Goal: Task Accomplishment & Management: Manage account settings

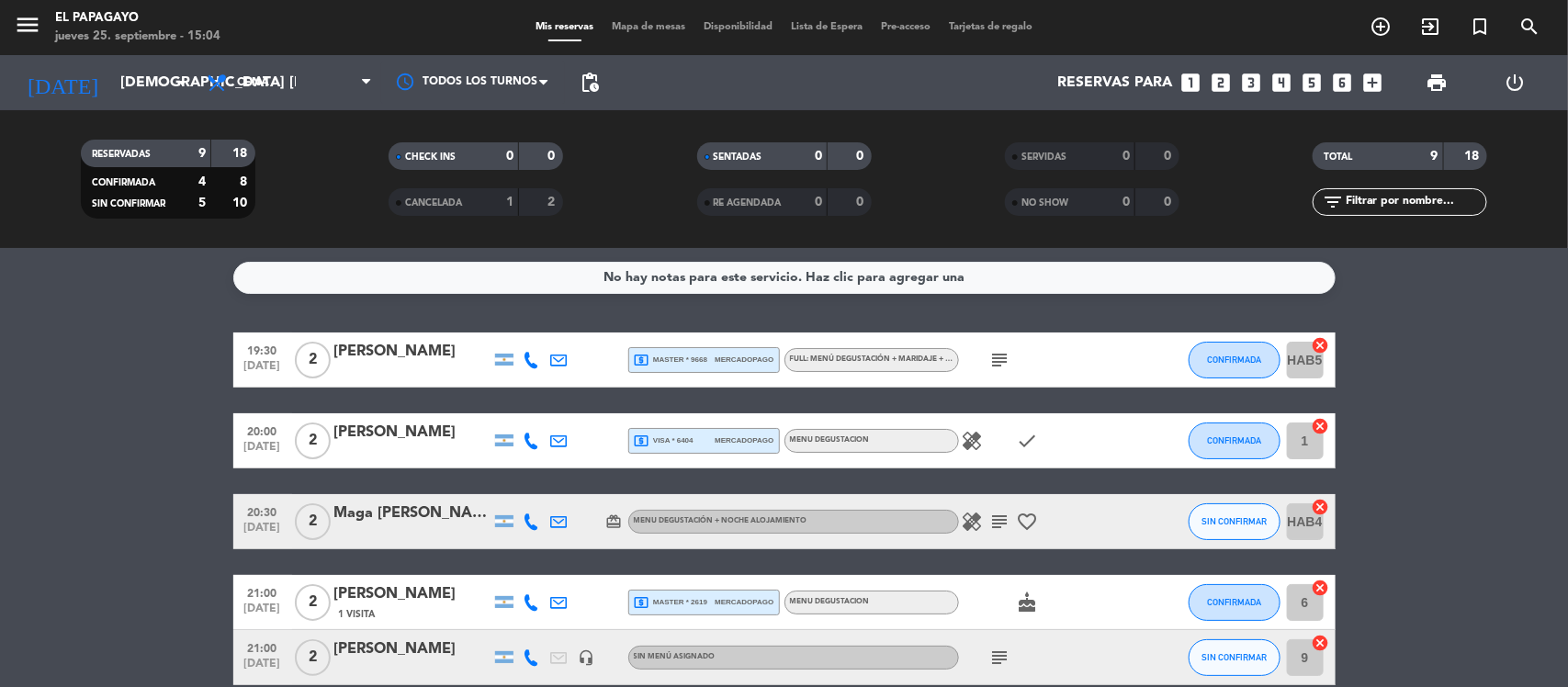
click at [1005, 26] on span "Tarjetas de regalo" at bounding box center [989, 27] width 101 height 10
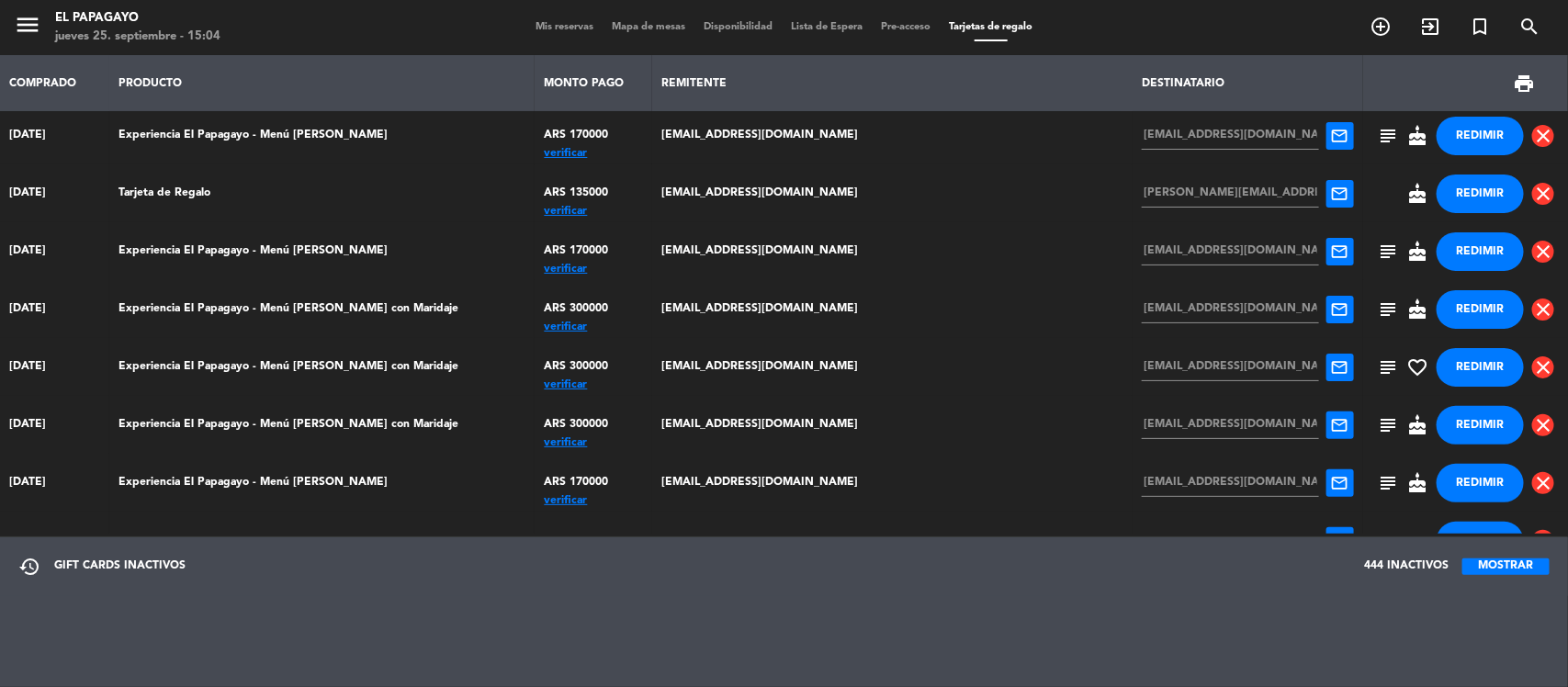
scroll to position [65, 0]
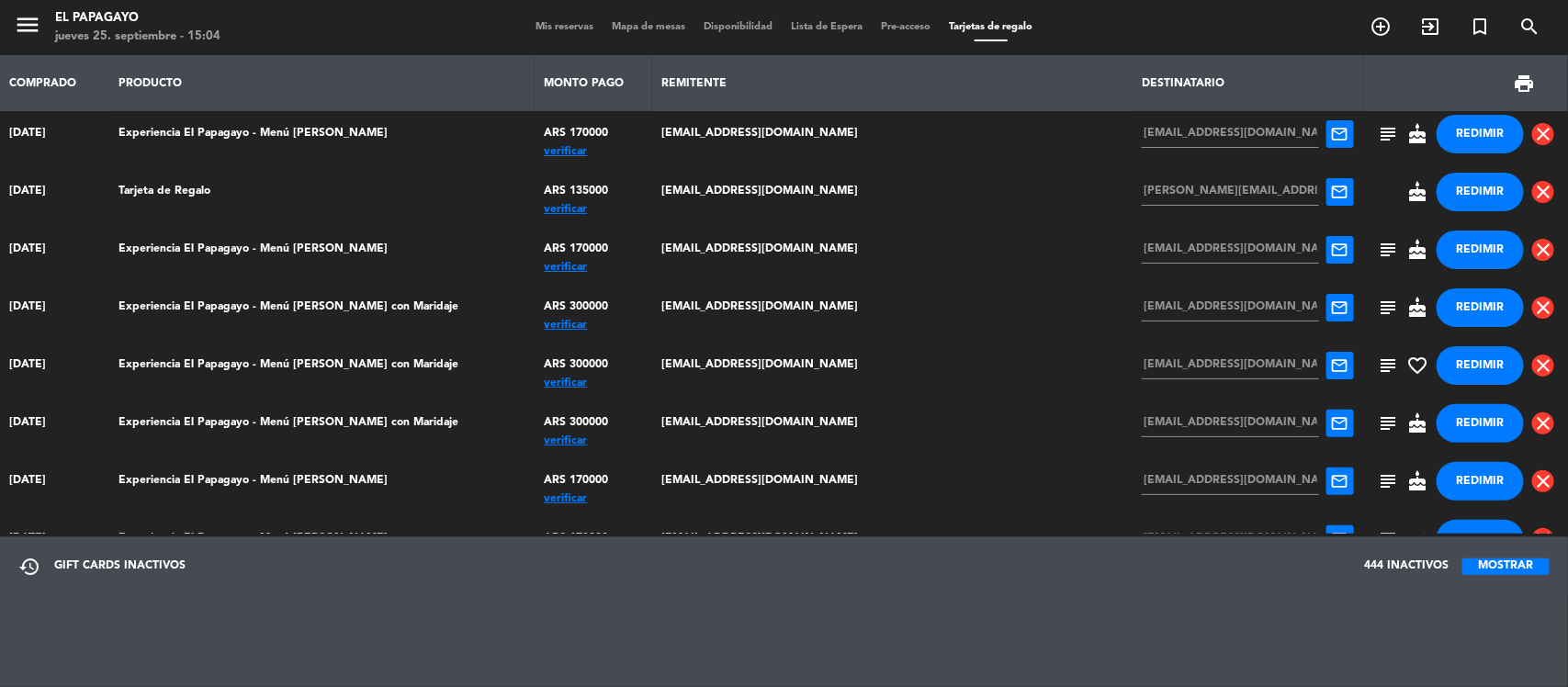
click at [608, 441] on div "verificar" at bounding box center [594, 441] width 99 height 0
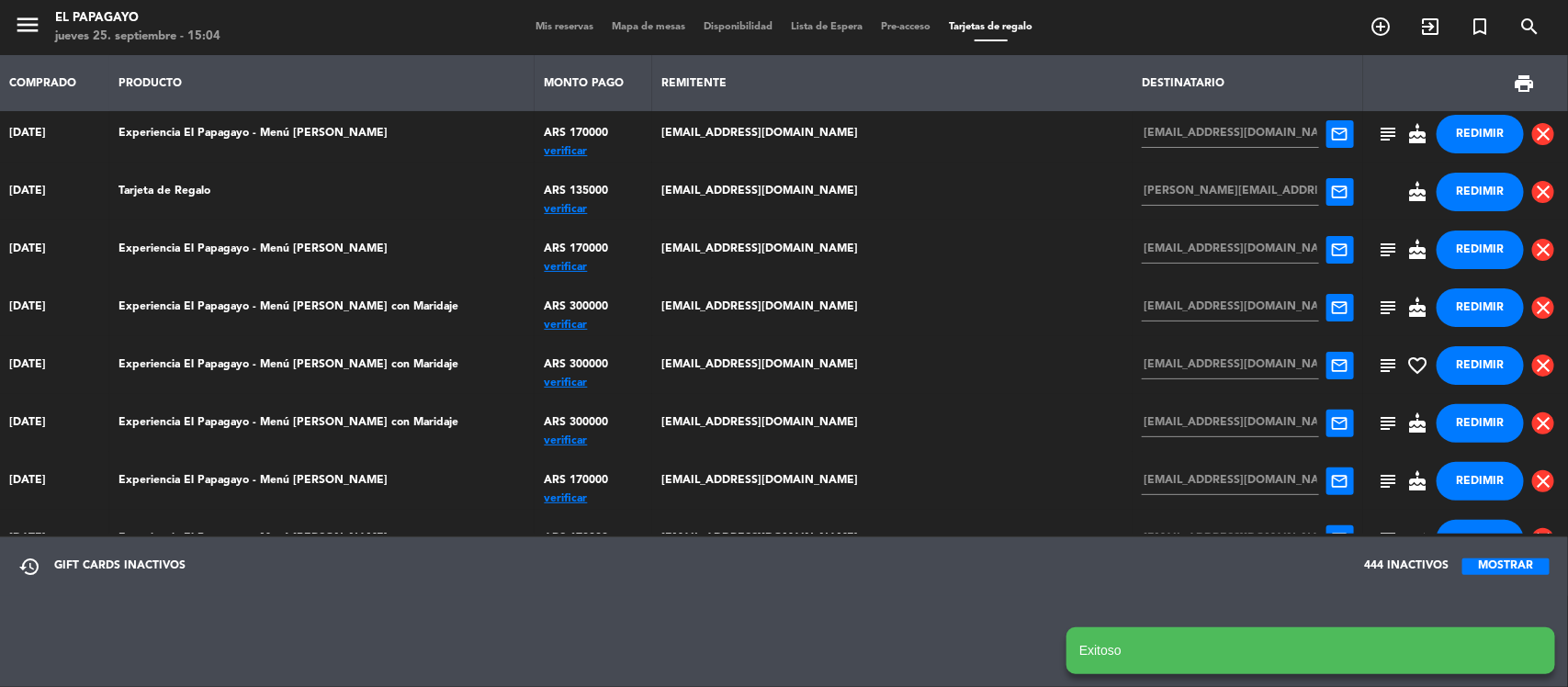
click at [1457, 420] on button "REDIMIR" at bounding box center [1480, 423] width 87 height 39
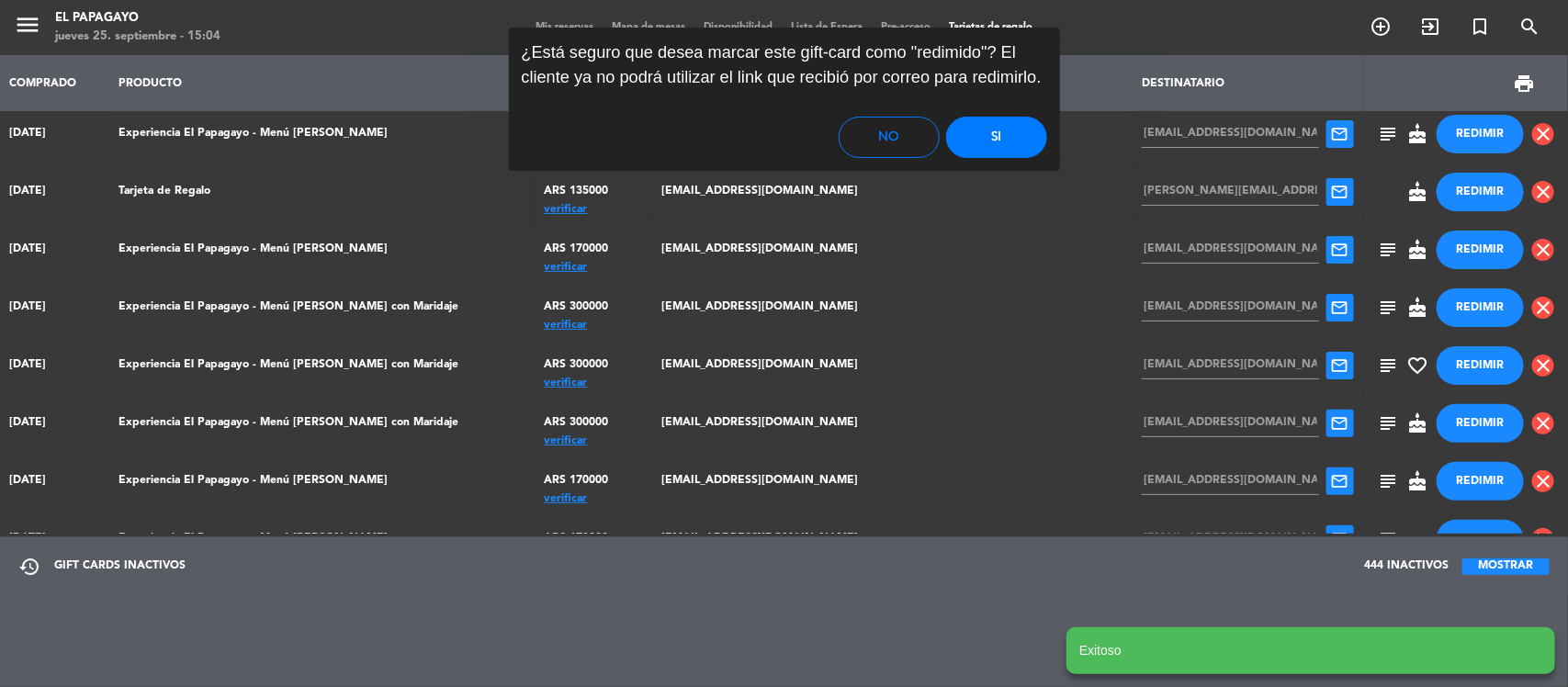
click at [993, 126] on button "Si" at bounding box center [996, 138] width 101 height 42
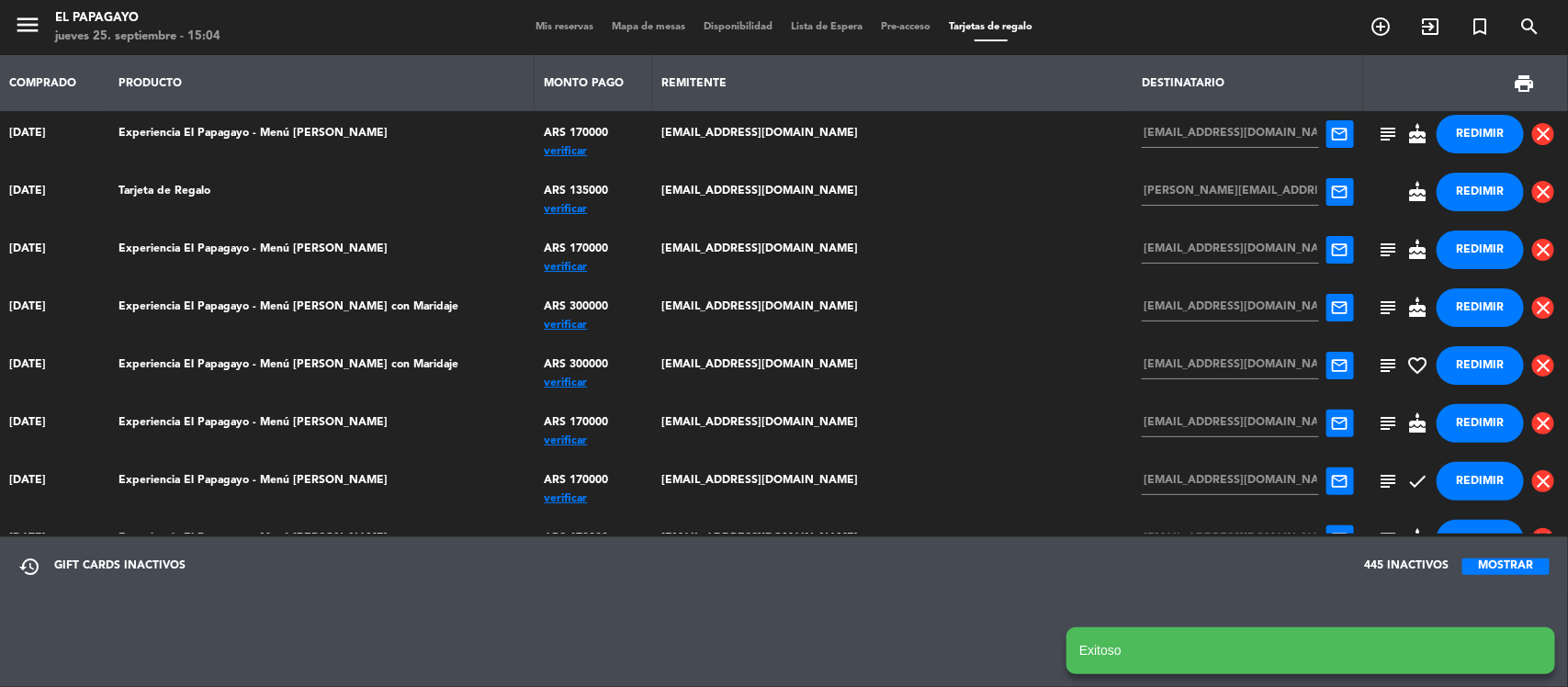
click at [542, 26] on span "Mis reservas" at bounding box center [564, 27] width 76 height 10
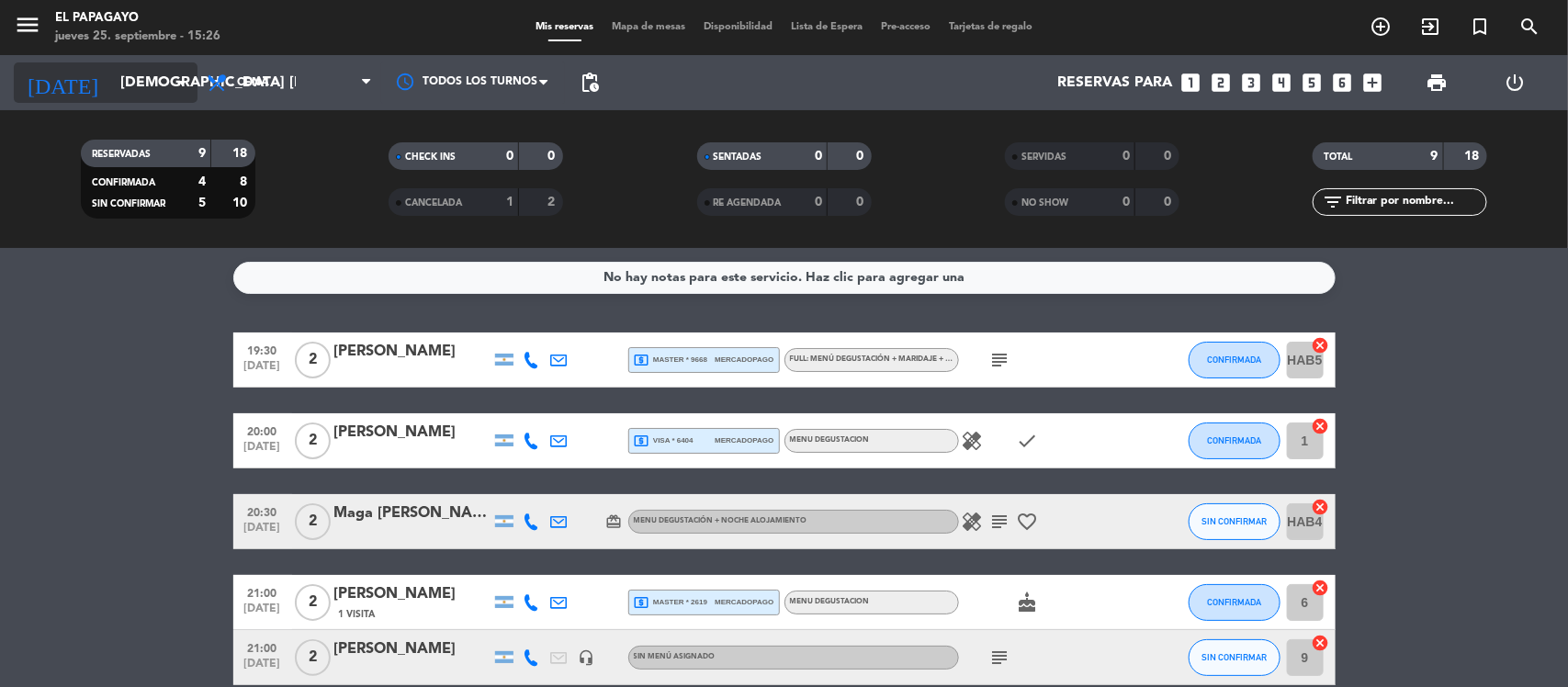
click at [118, 76] on input "[DEMOGRAPHIC_DATA] [DATE]" at bounding box center [208, 84] width 194 height 36
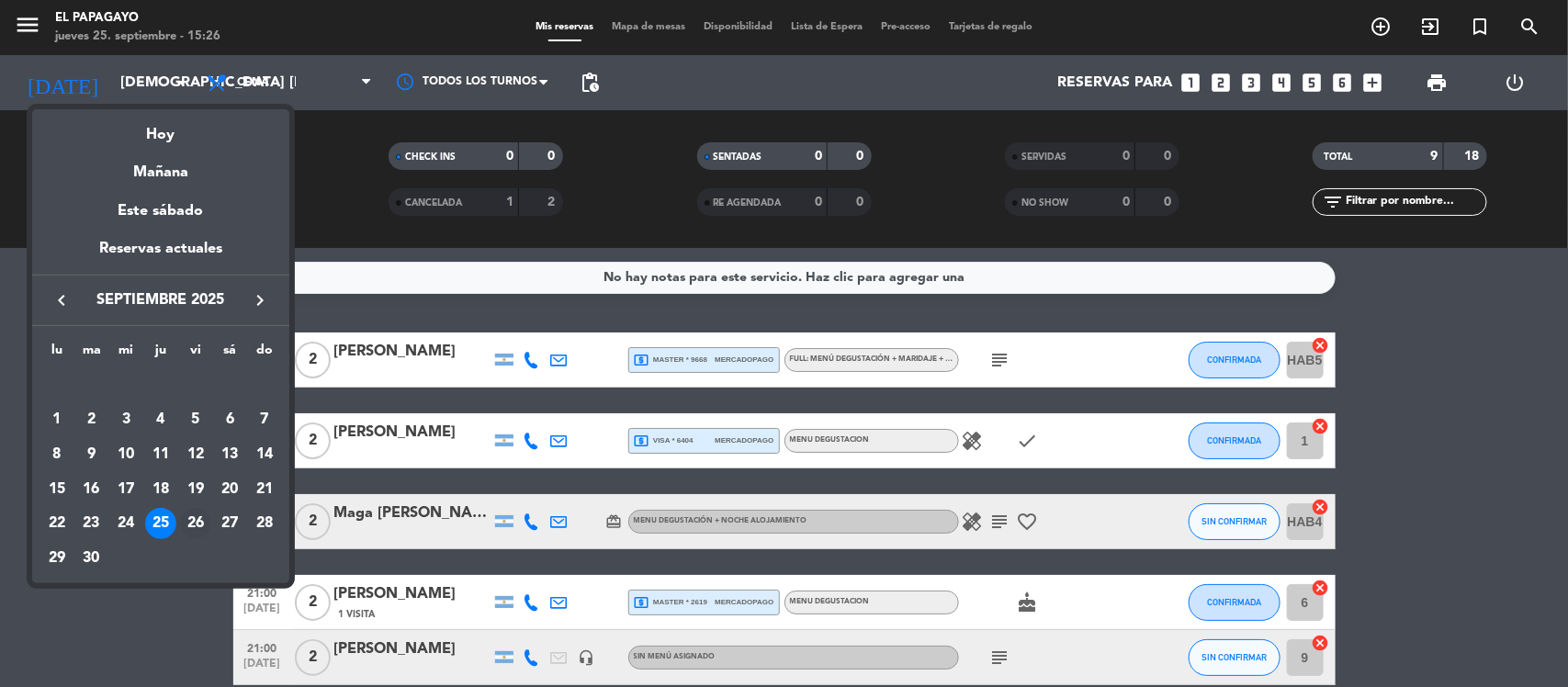
click at [205, 527] on div "26" at bounding box center [195, 523] width 31 height 31
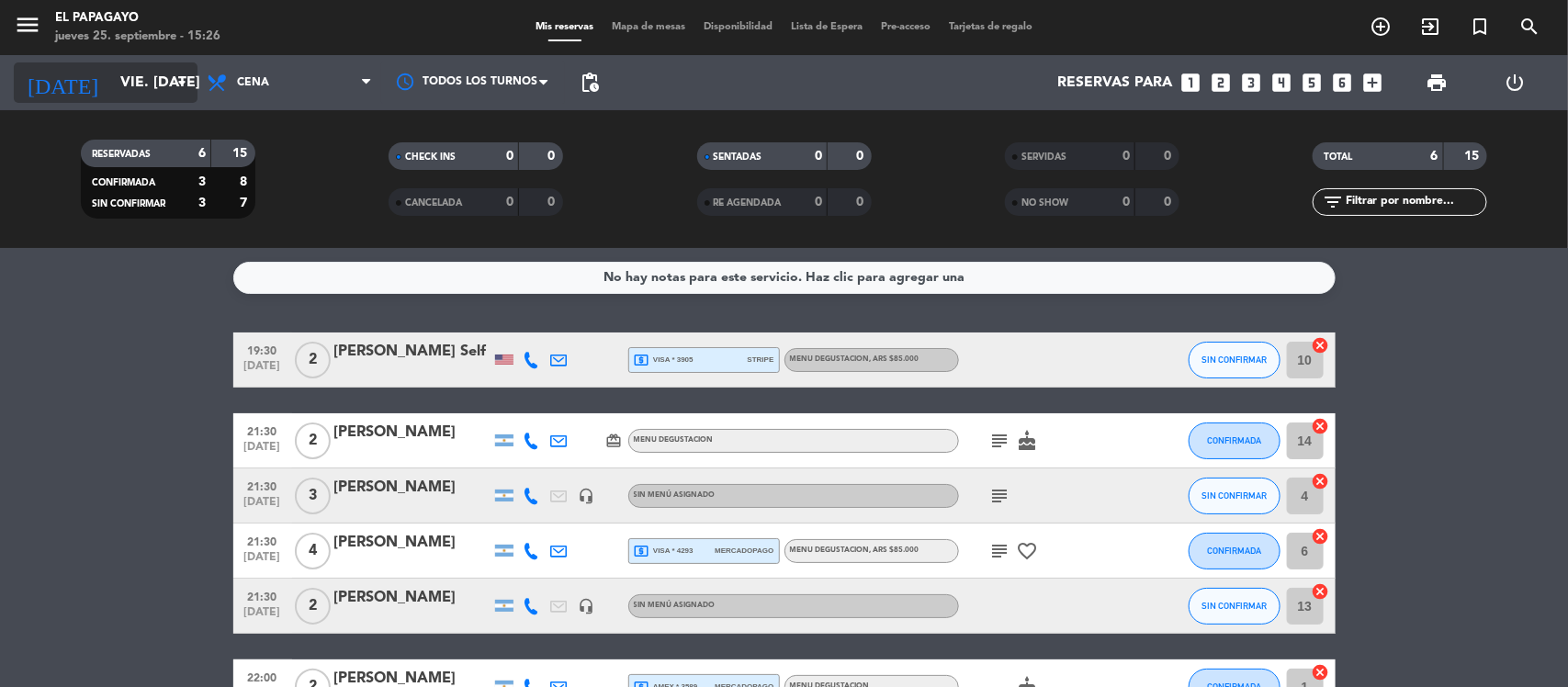
click at [139, 99] on input "vie. [DATE]" at bounding box center [208, 84] width 194 height 36
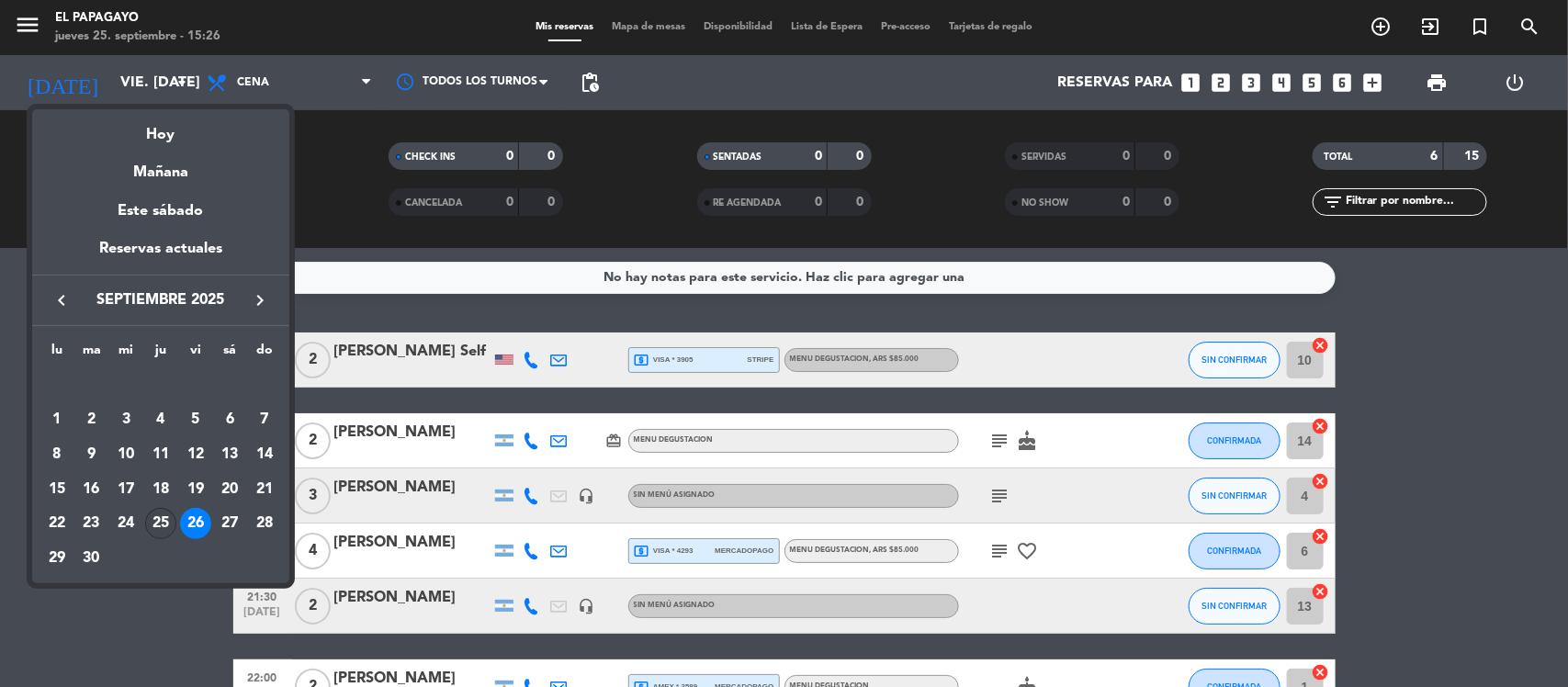
click at [158, 516] on div "25" at bounding box center [160, 523] width 31 height 31
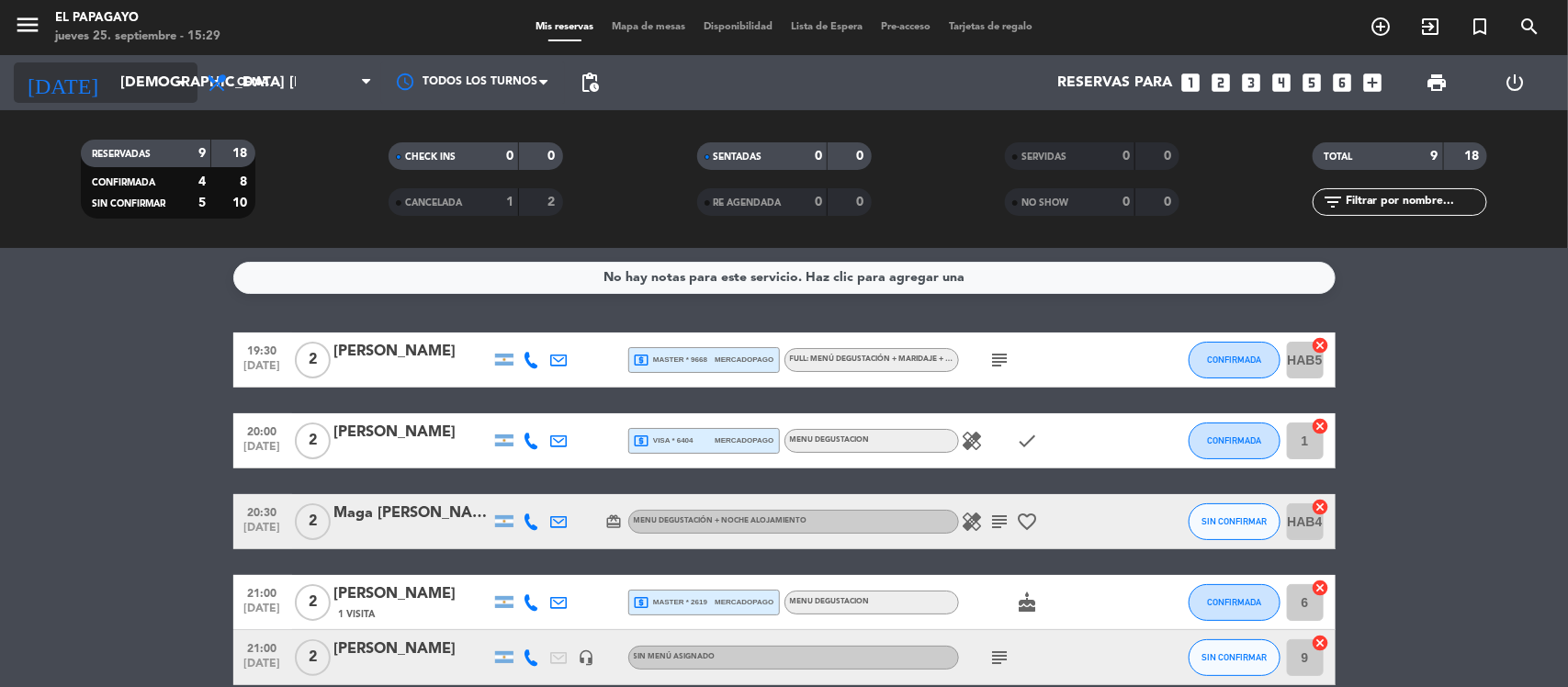
click at [112, 89] on input "[DEMOGRAPHIC_DATA] [DATE]" at bounding box center [208, 84] width 194 height 36
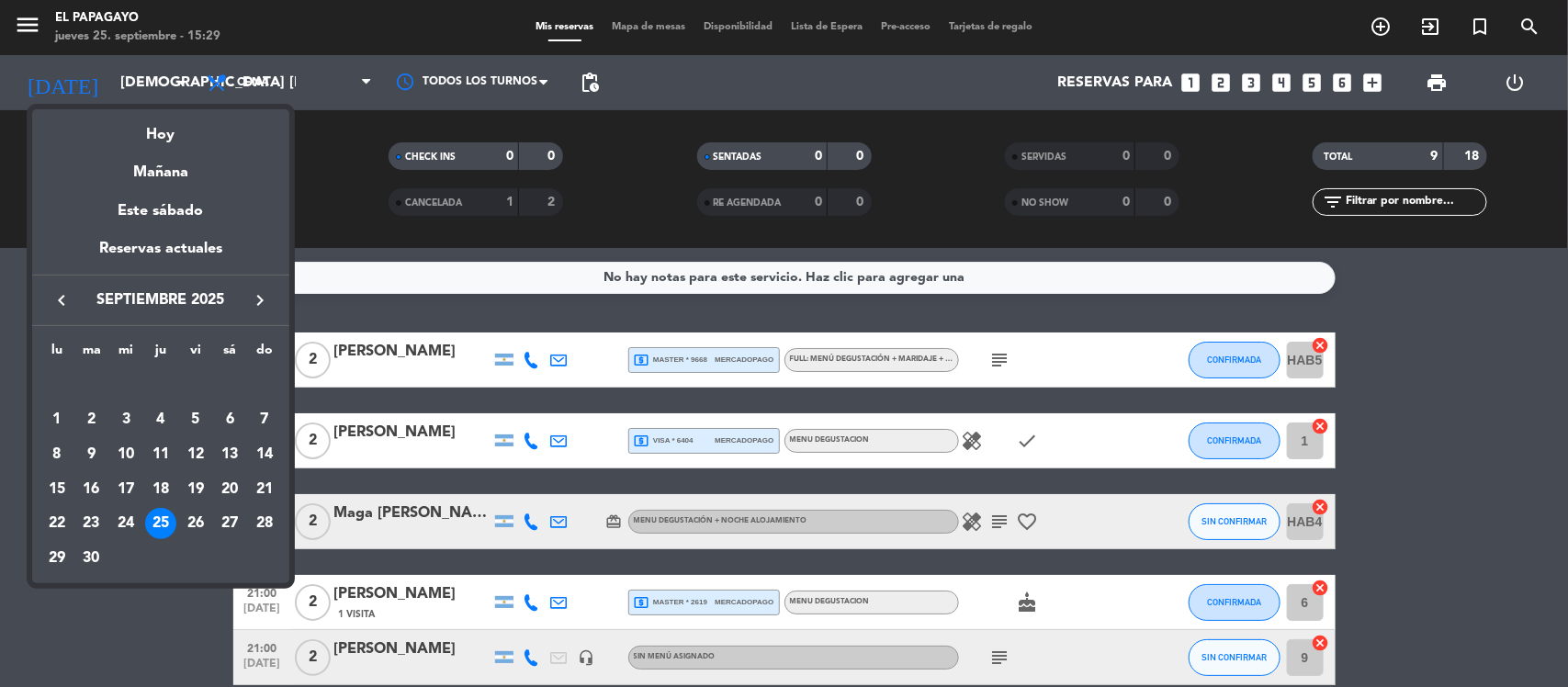
click at [246, 305] on button "keyboard_arrow_right" at bounding box center [260, 300] width 33 height 24
click at [250, 304] on icon "keyboard_arrow_right" at bounding box center [259, 300] width 22 height 22
click at [182, 410] on td "7" at bounding box center [195, 419] width 35 height 35
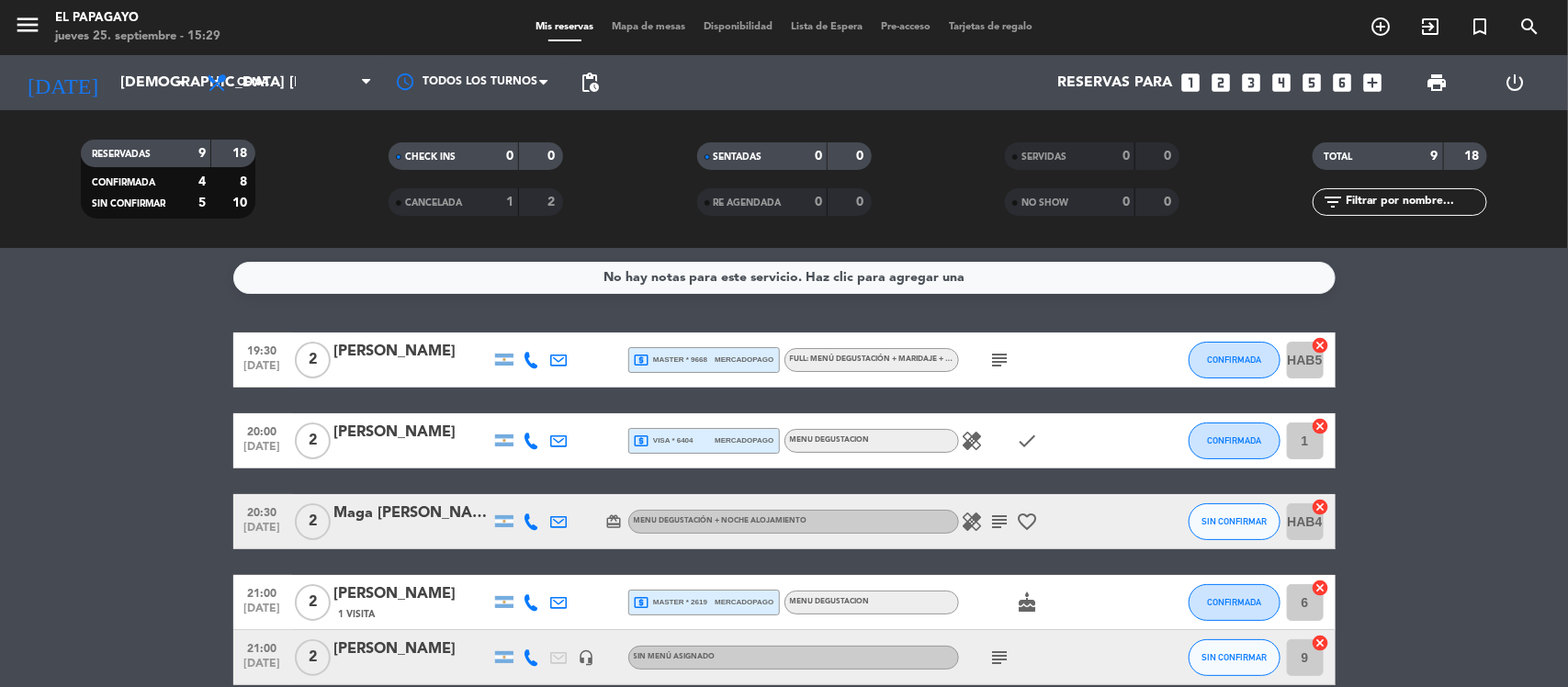
type input "vie. [DATE]"
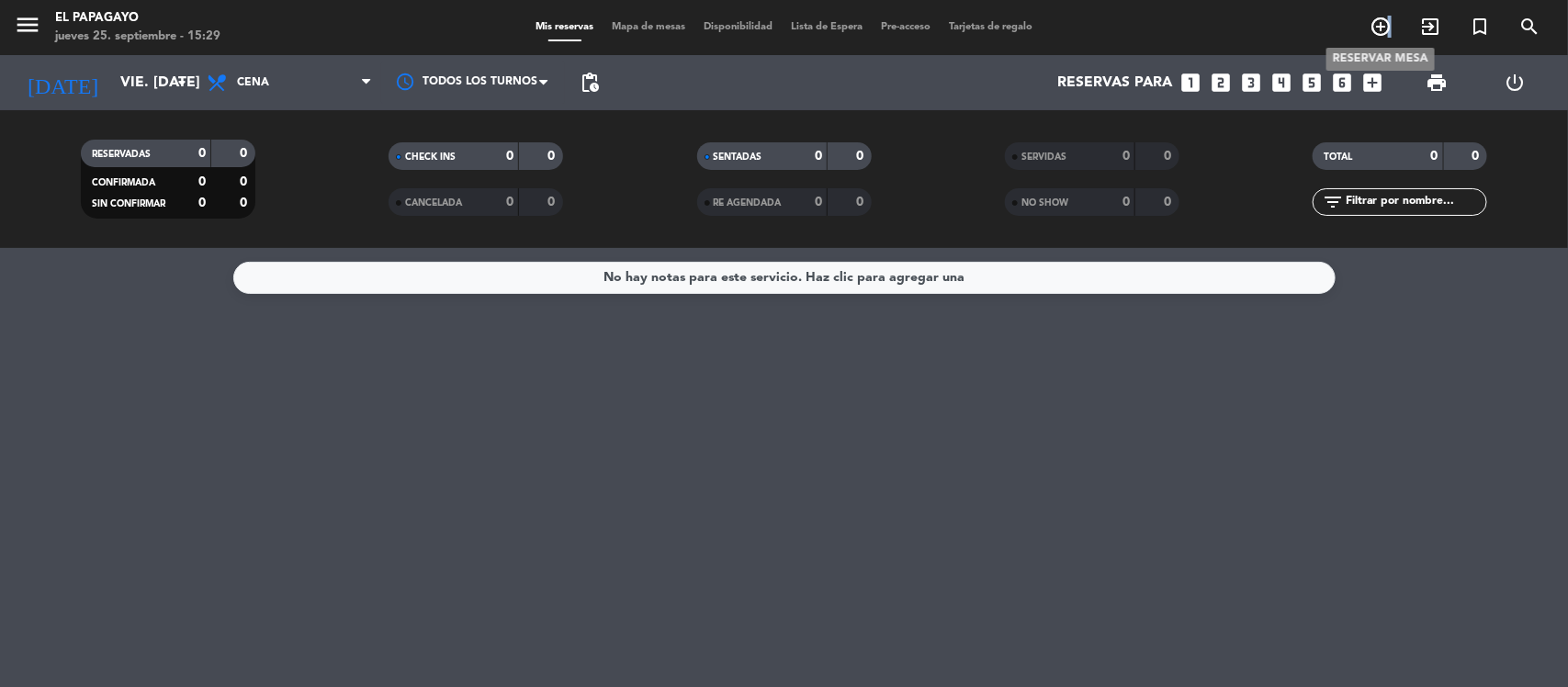
click at [1387, 26] on span "add_circle_outline" at bounding box center [1380, 27] width 49 height 31
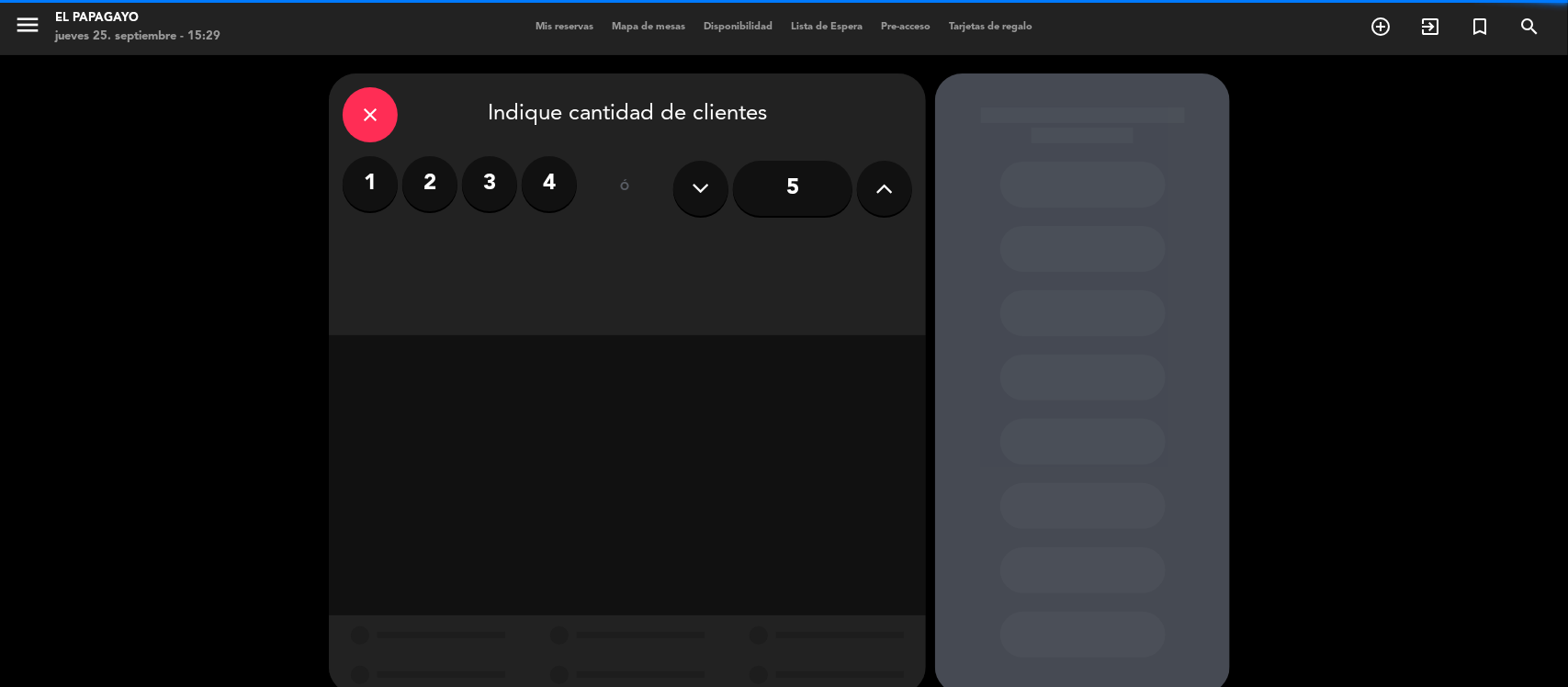
click at [441, 179] on label "2" at bounding box center [430, 184] width 55 height 55
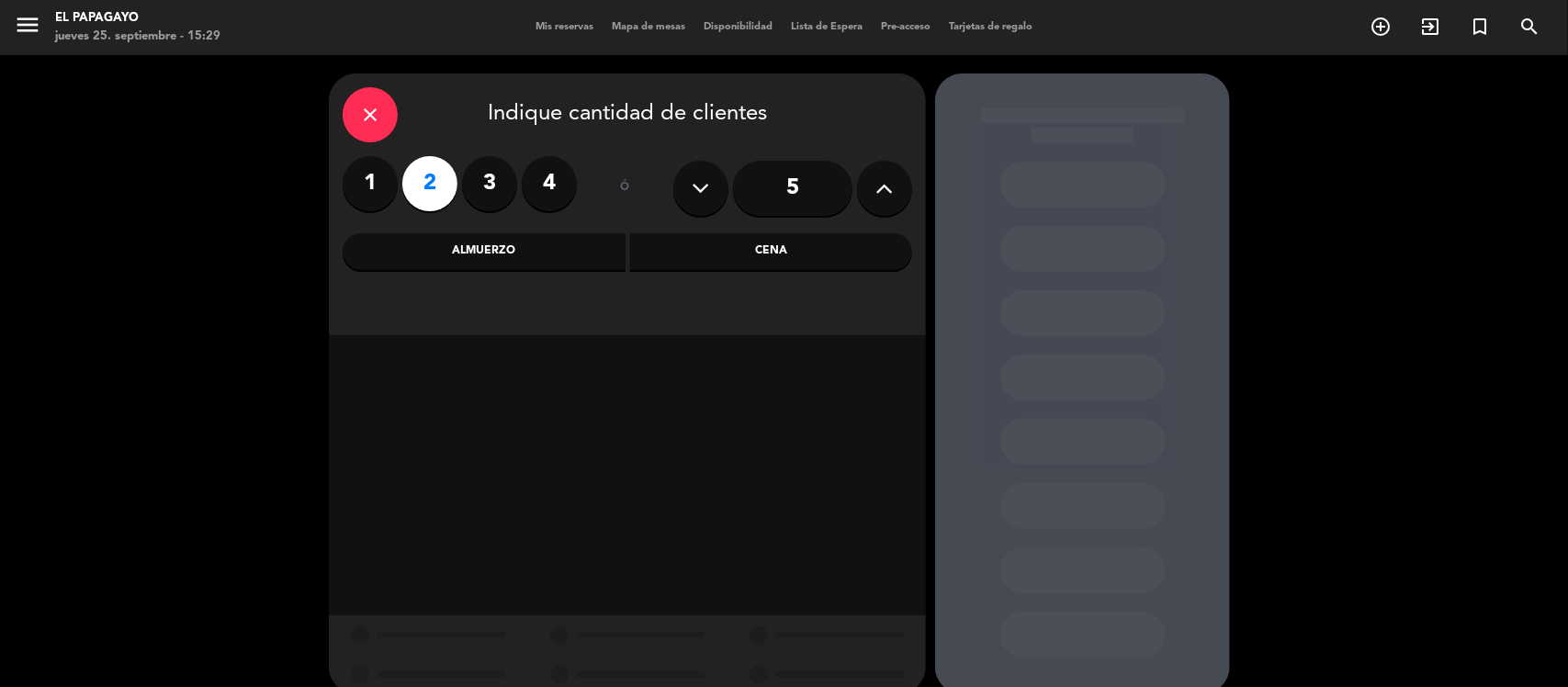
click at [741, 269] on div "Cena" at bounding box center [771, 251] width 283 height 37
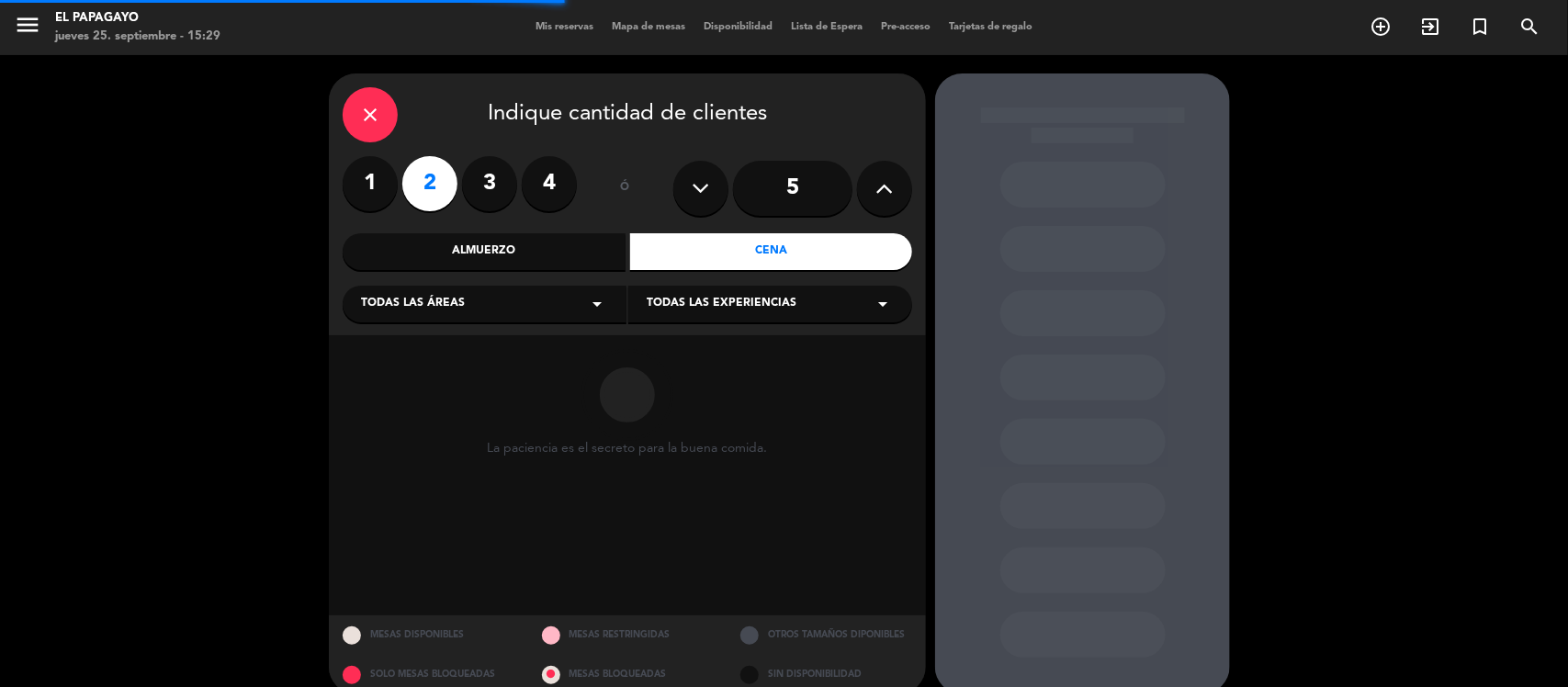
click at [406, 309] on span "Todas las áreas" at bounding box center [412, 304] width 103 height 18
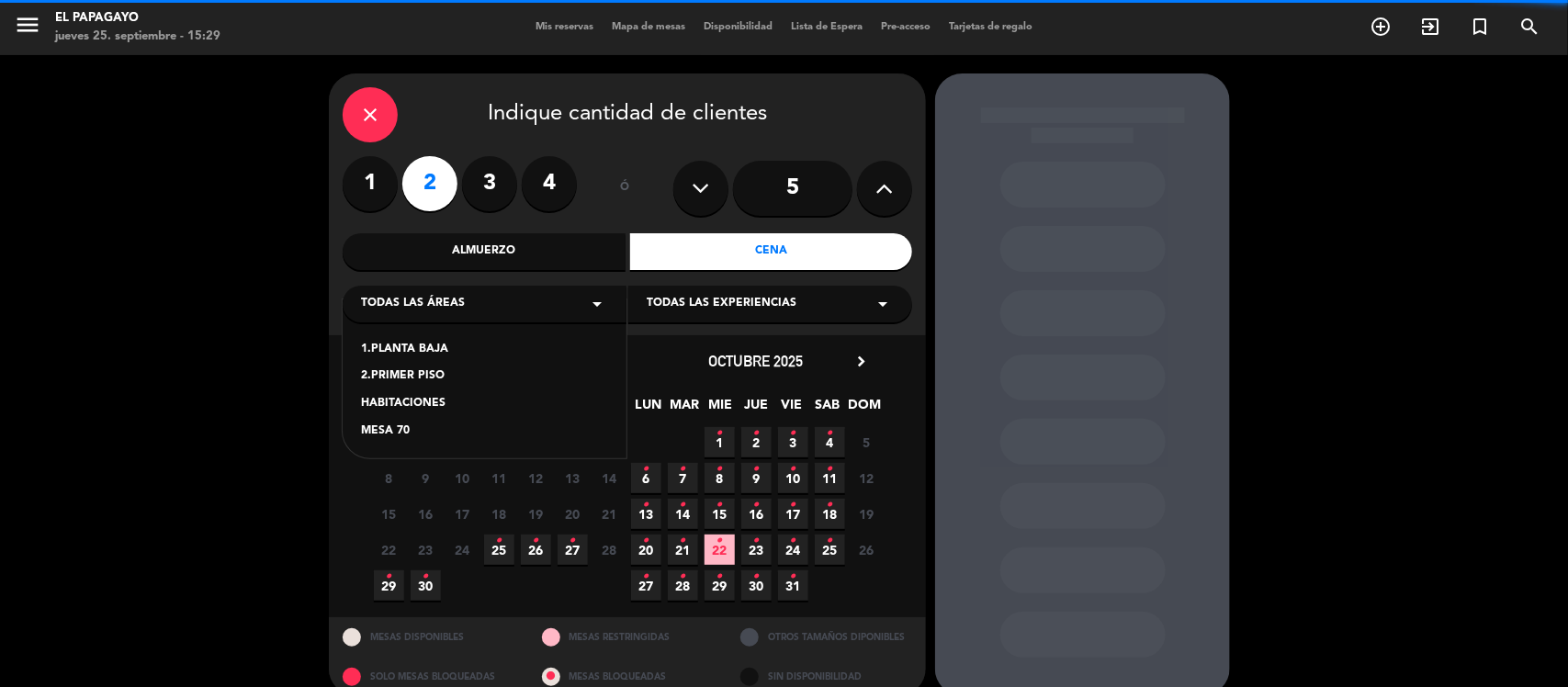
click at [429, 364] on div "1.PLANTA BAJA 2.PRIMER PISO HABITACIONES MESA 70" at bounding box center [484, 379] width 284 height 158
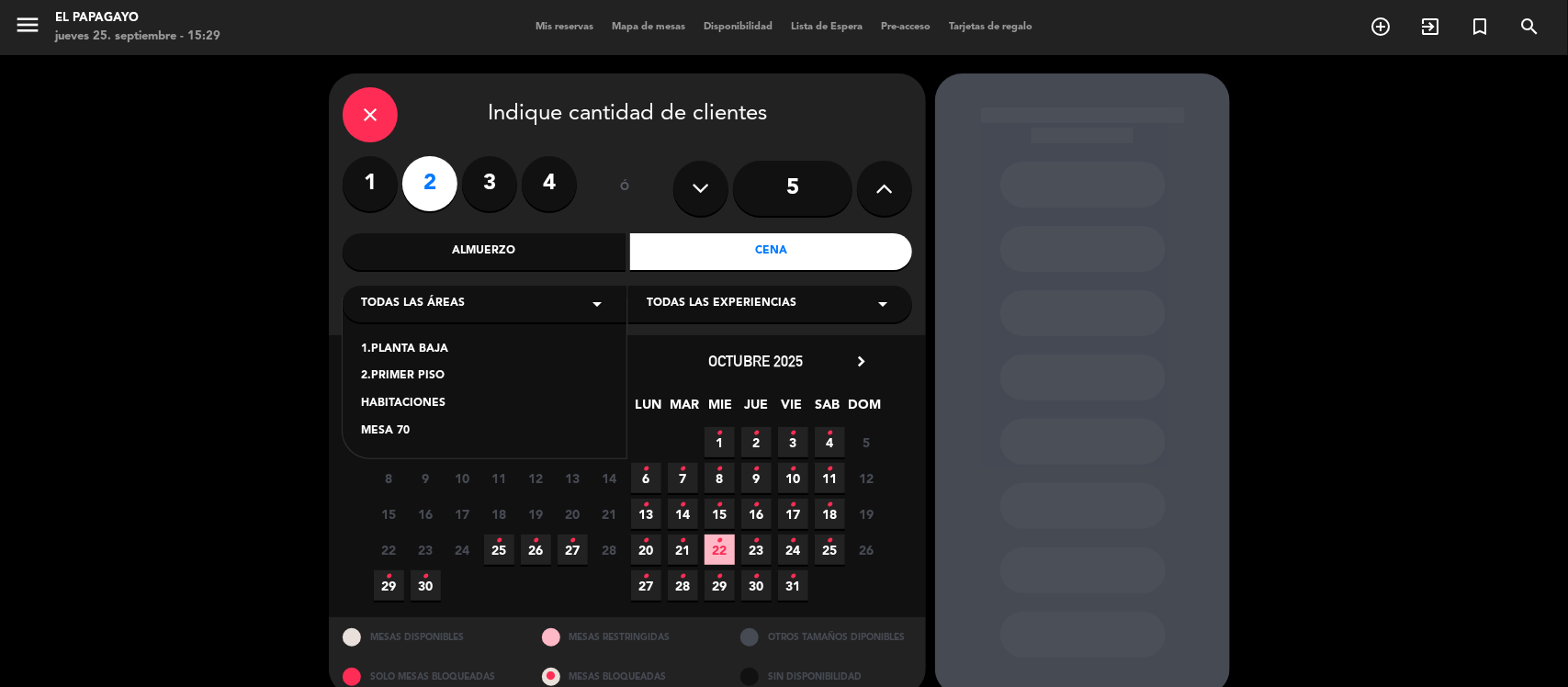
click at [439, 346] on div "1.PLANTA BAJA" at bounding box center [484, 349] width 247 height 18
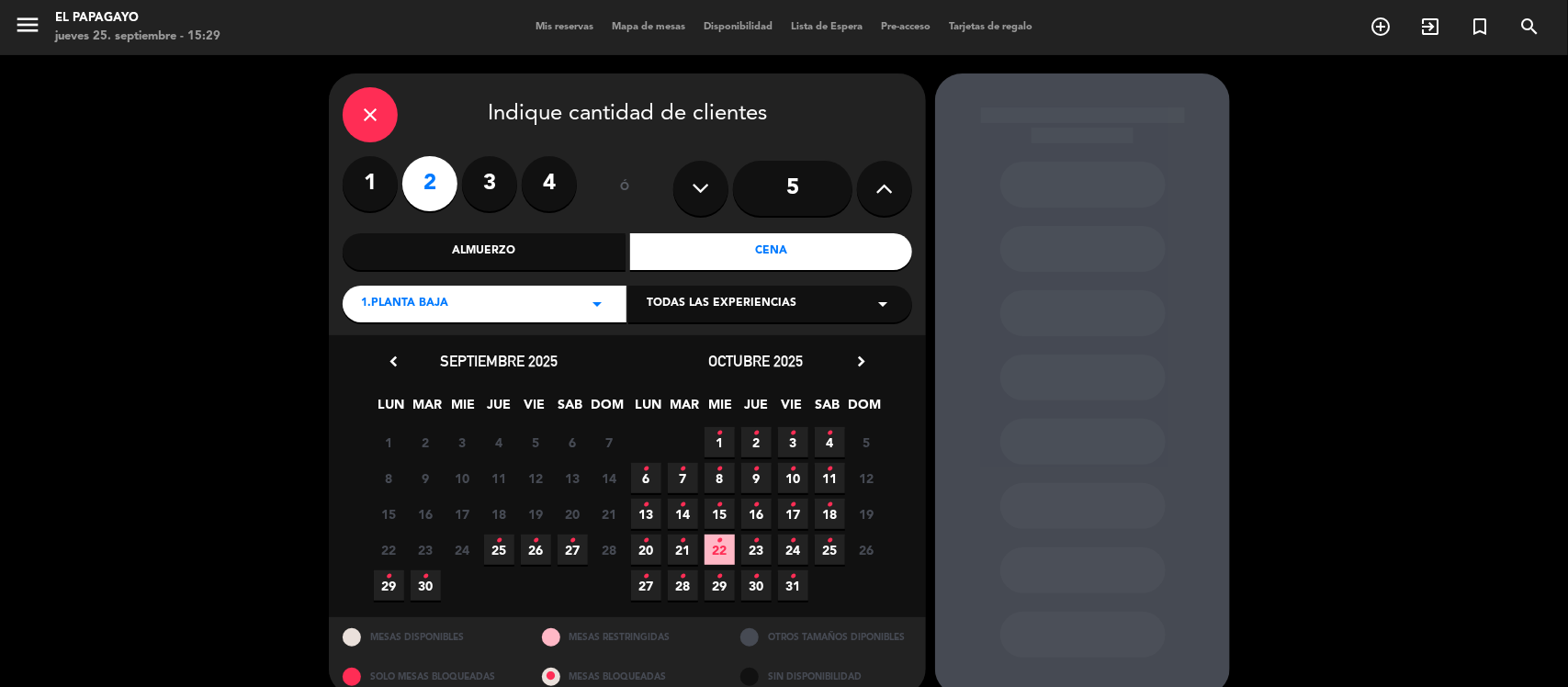
click at [855, 365] on icon "chevron_right" at bounding box center [860, 362] width 19 height 19
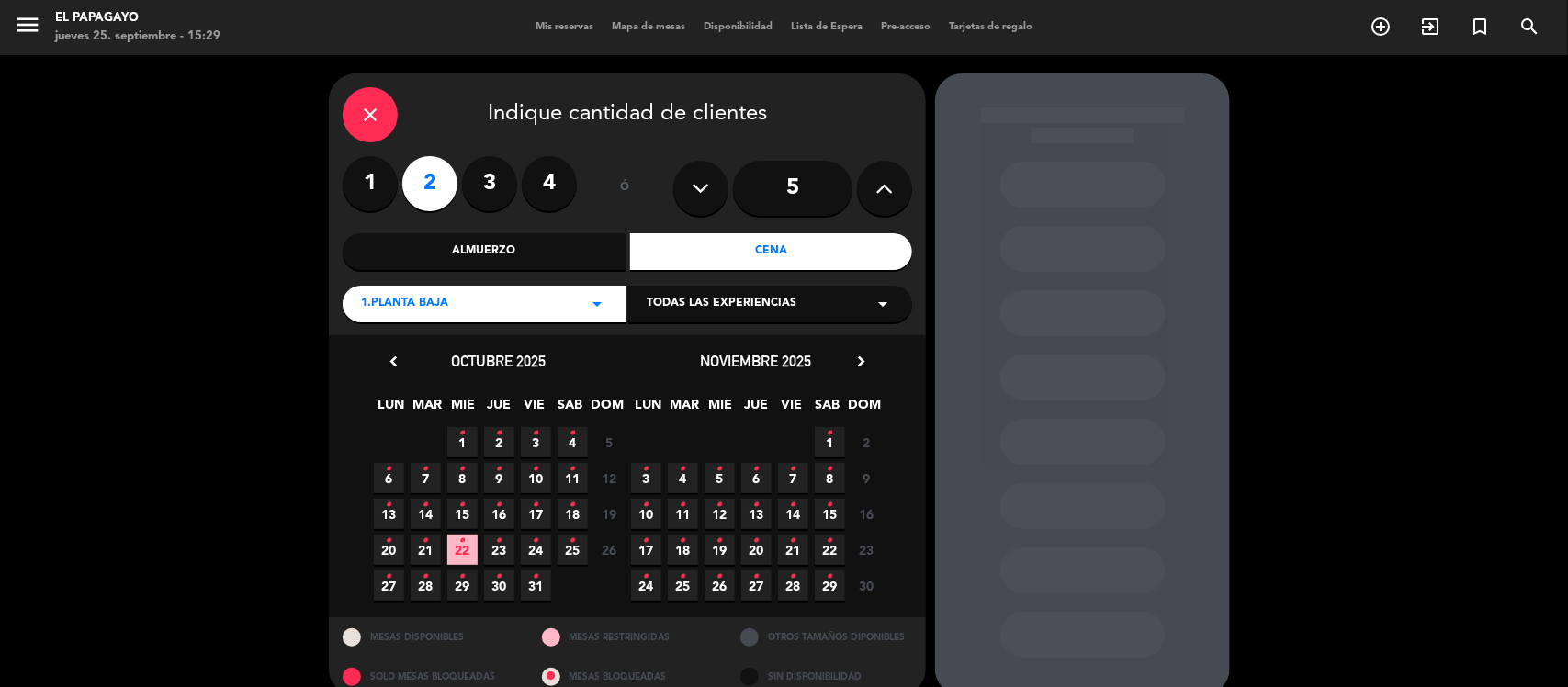
click at [793, 467] on icon "•" at bounding box center [793, 469] width 7 height 29
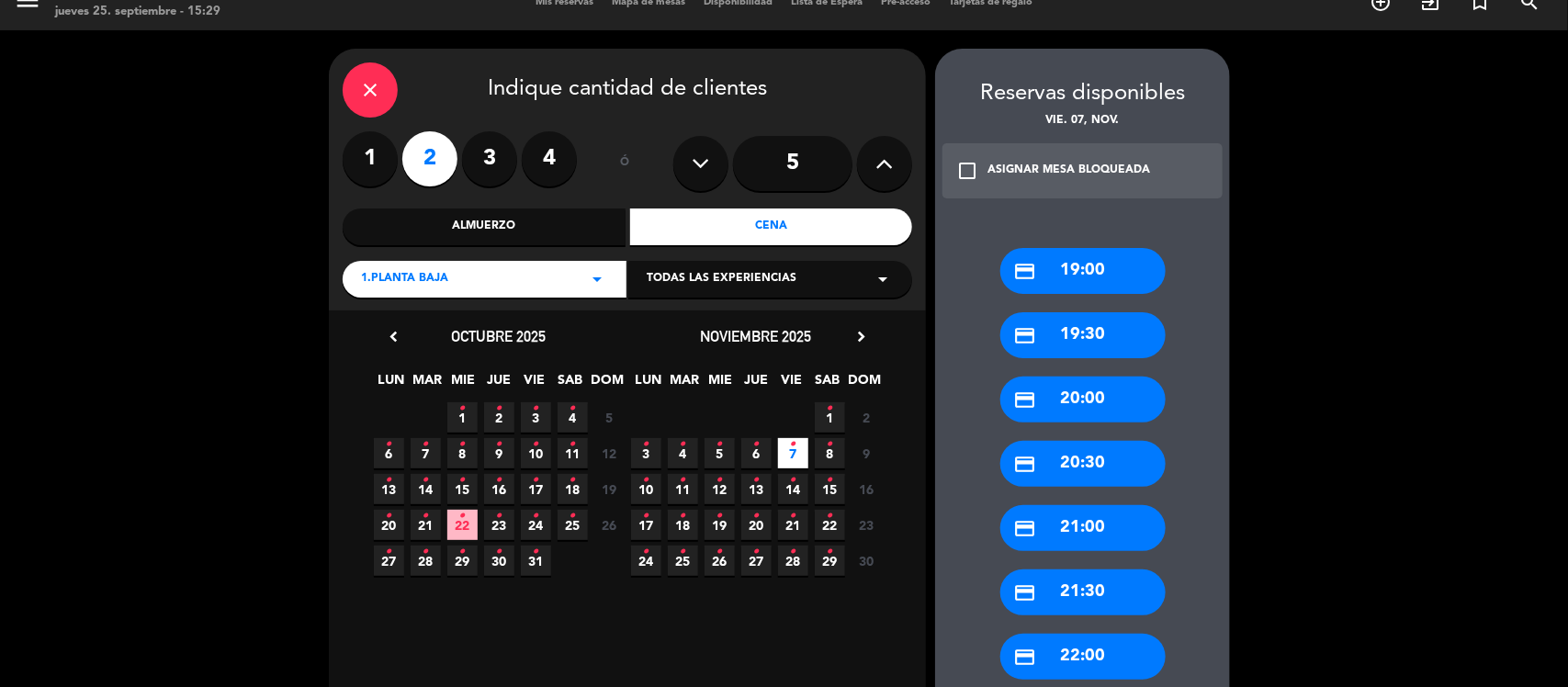
click at [1108, 529] on div "credit_card 21:00" at bounding box center [1082, 528] width 165 height 46
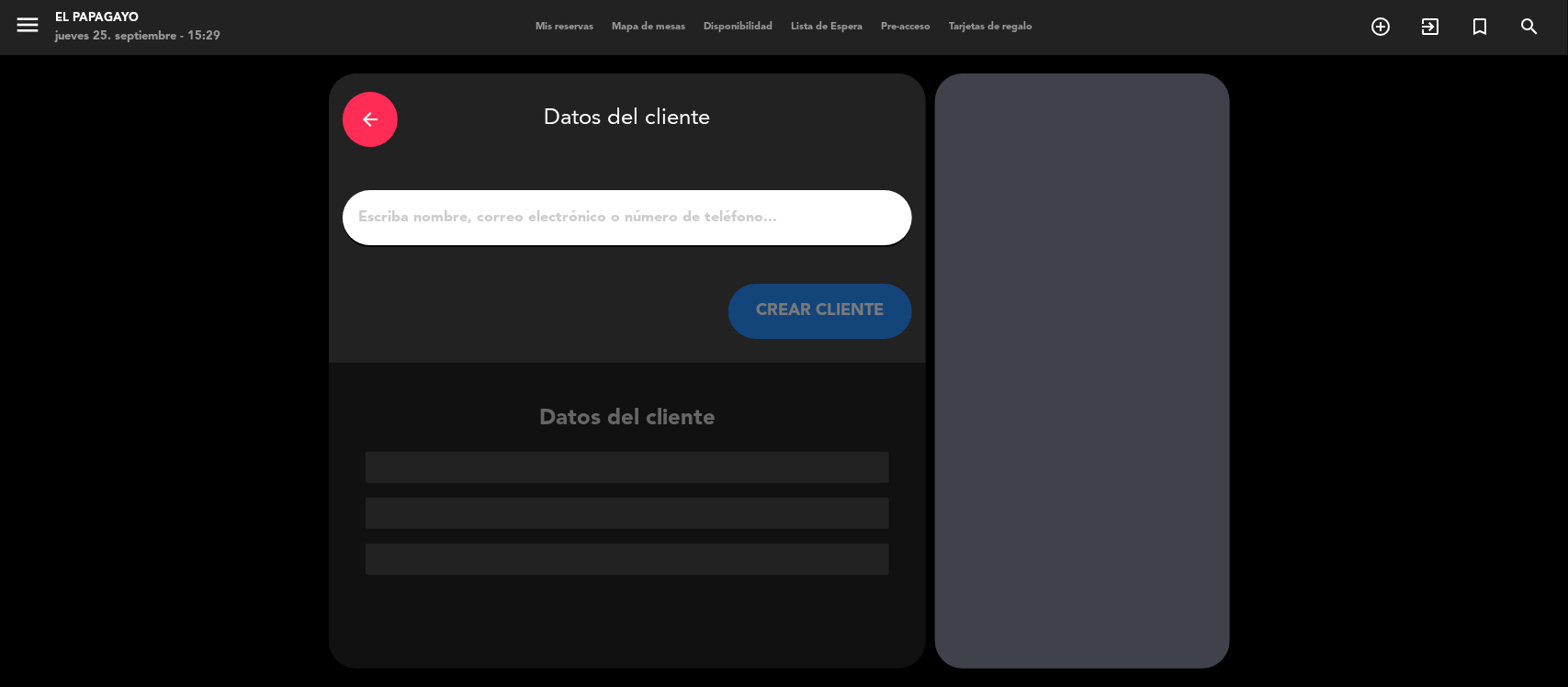
scroll to position [0, 0]
click at [740, 221] on input "1" at bounding box center [627, 217] width 542 height 26
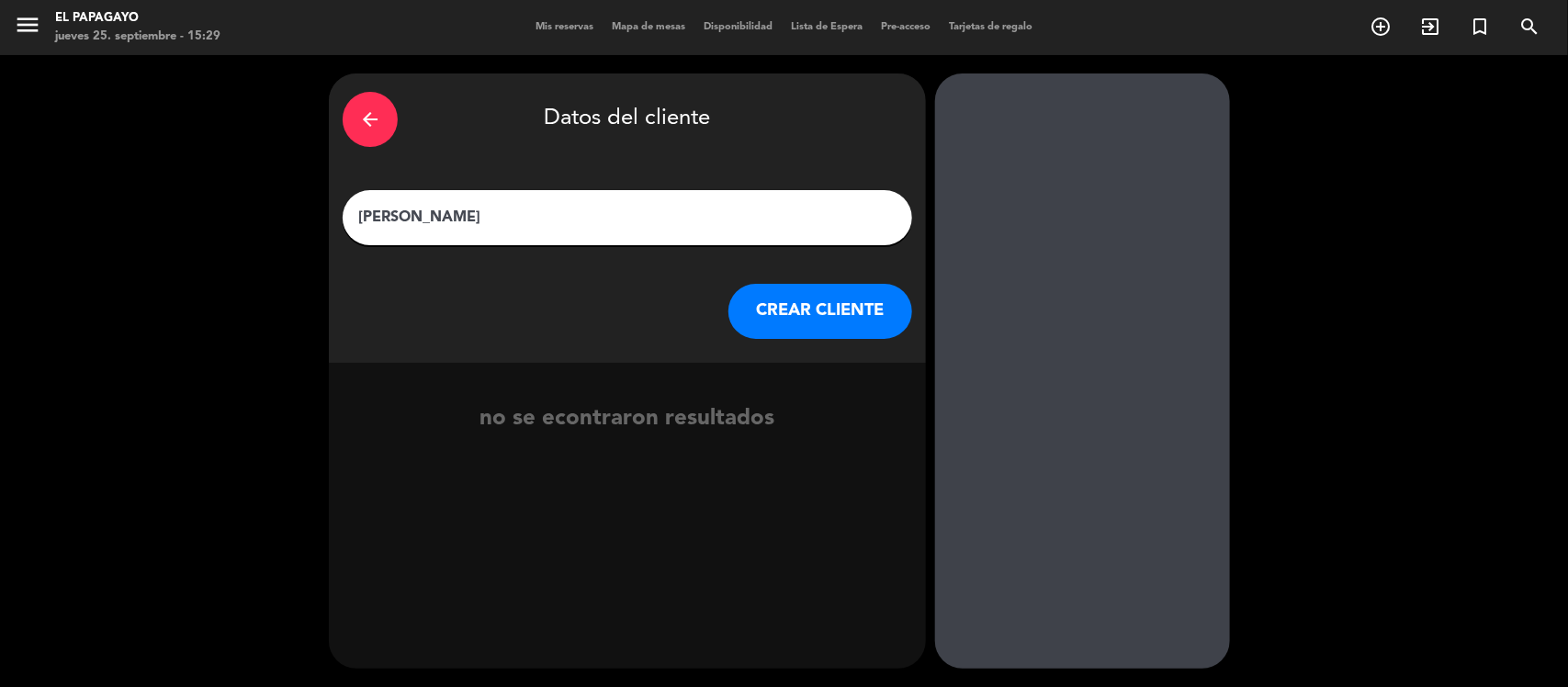
type input "[PERSON_NAME]"
click at [791, 301] on button "CREAR CLIENTE" at bounding box center [821, 311] width 184 height 55
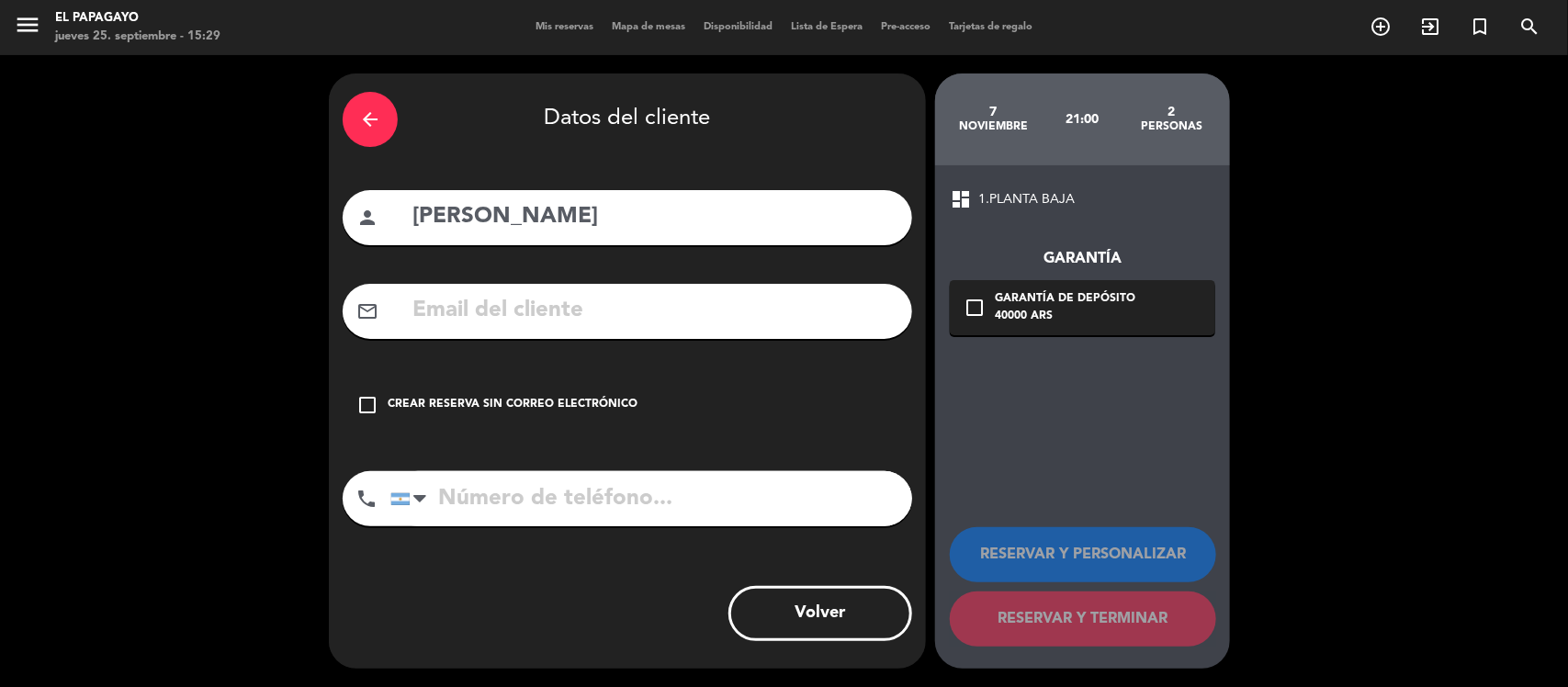
click at [570, 476] on input "tel" at bounding box center [651, 499] width 522 height 55
paste input "[PHONE_NUMBER]"
type input "[PHONE_NUMBER]"
click at [579, 418] on div "check_box_outline_blank Crear reserva sin correo electrónico" at bounding box center [627, 405] width 569 height 55
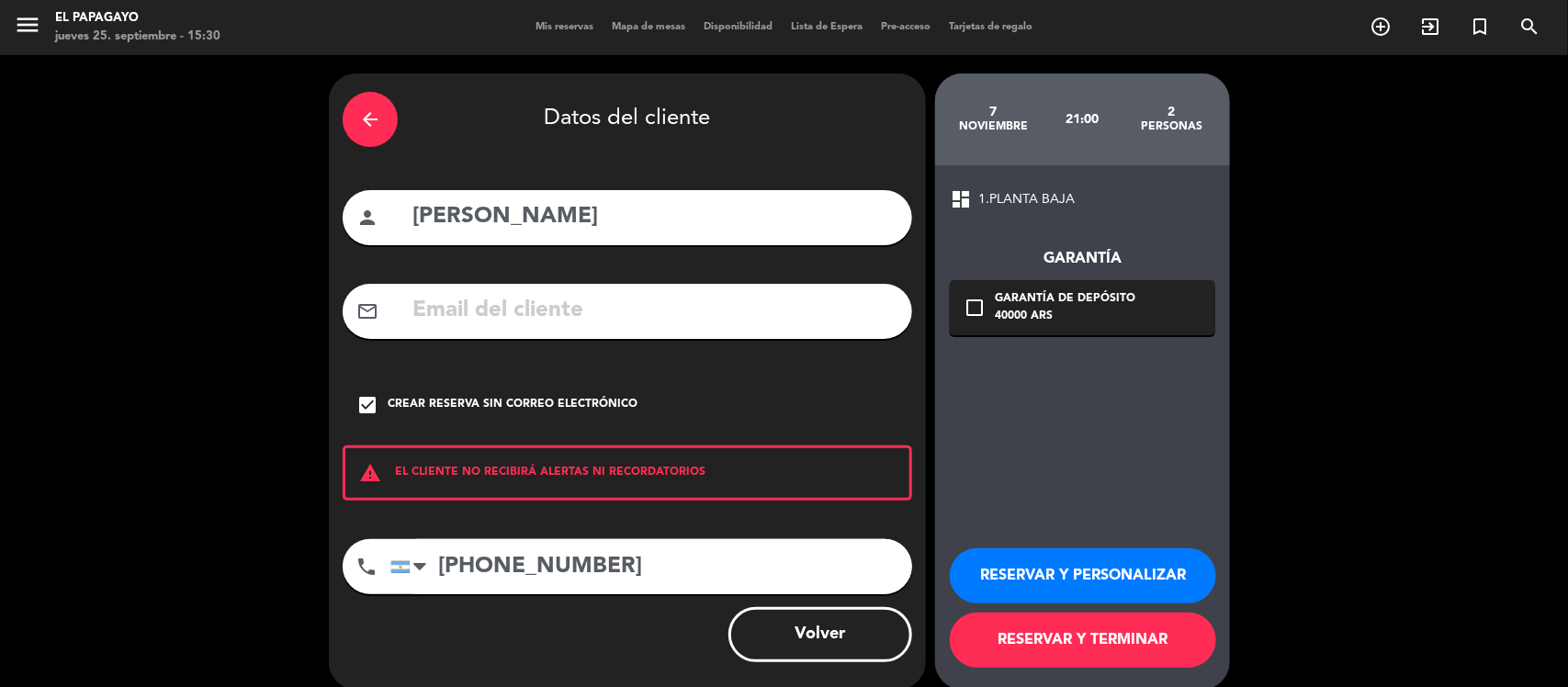
click at [990, 639] on button "RESERVAR Y TERMINAR" at bounding box center [1082, 641] width 267 height 55
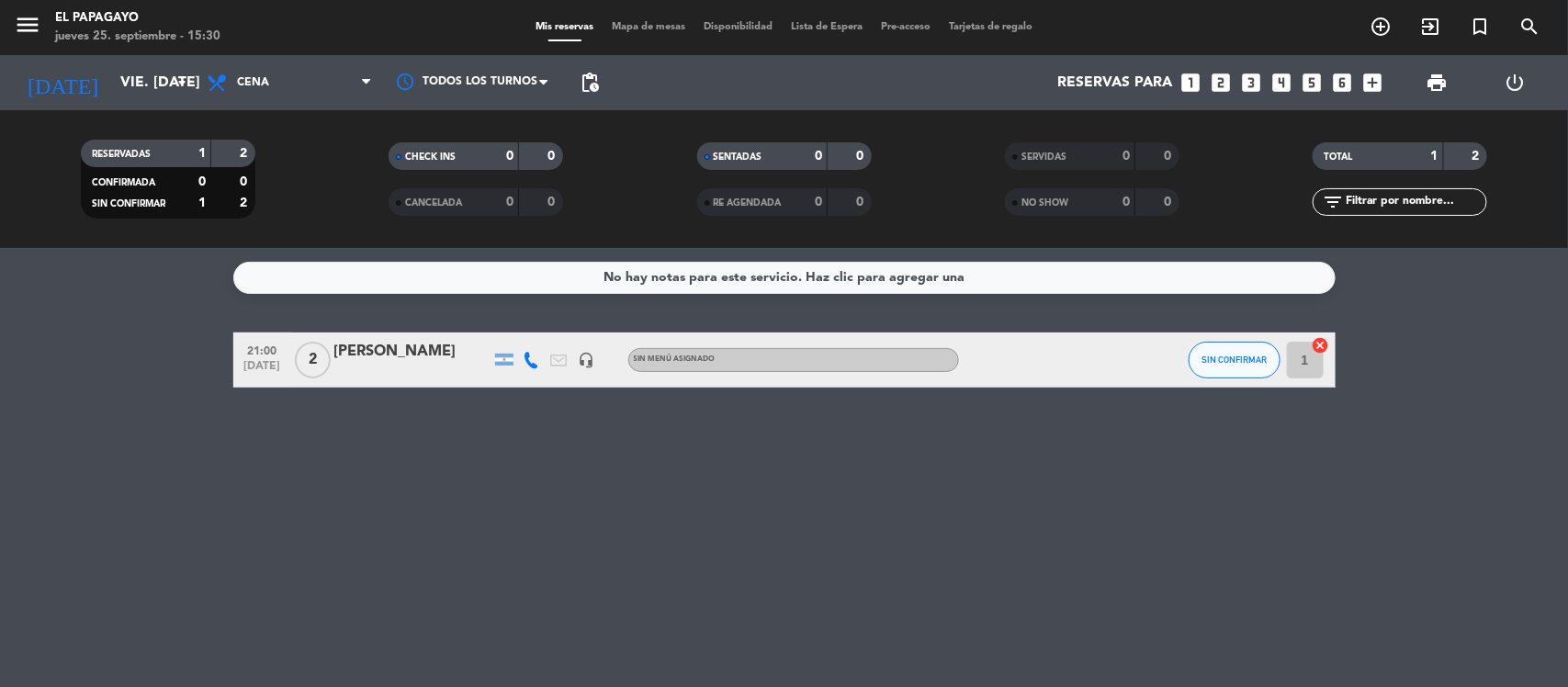
click at [389, 351] on div "[PERSON_NAME]" at bounding box center [412, 351] width 157 height 24
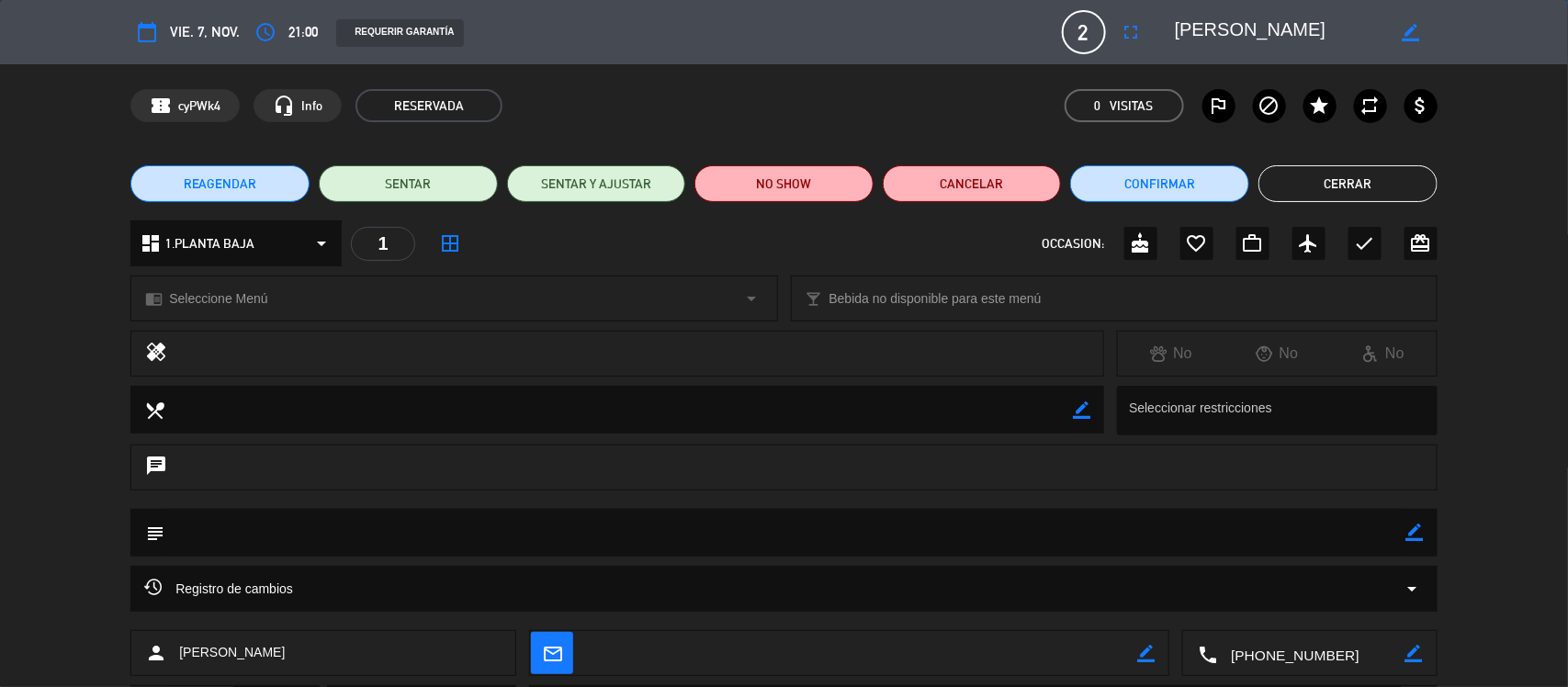
click at [1419, 534] on icon "border_color" at bounding box center [1414, 532] width 17 height 17
click at [1353, 519] on textarea at bounding box center [784, 531] width 1242 height 46
type textarea "TIENE VOUCHER PAPAGAYO FULL VENCIDO - SI NO LO USA HOY LO PIERDE."
click at [1416, 542] on div at bounding box center [1414, 532] width 17 height 47
click at [1408, 525] on icon at bounding box center [1414, 532] width 17 height 17
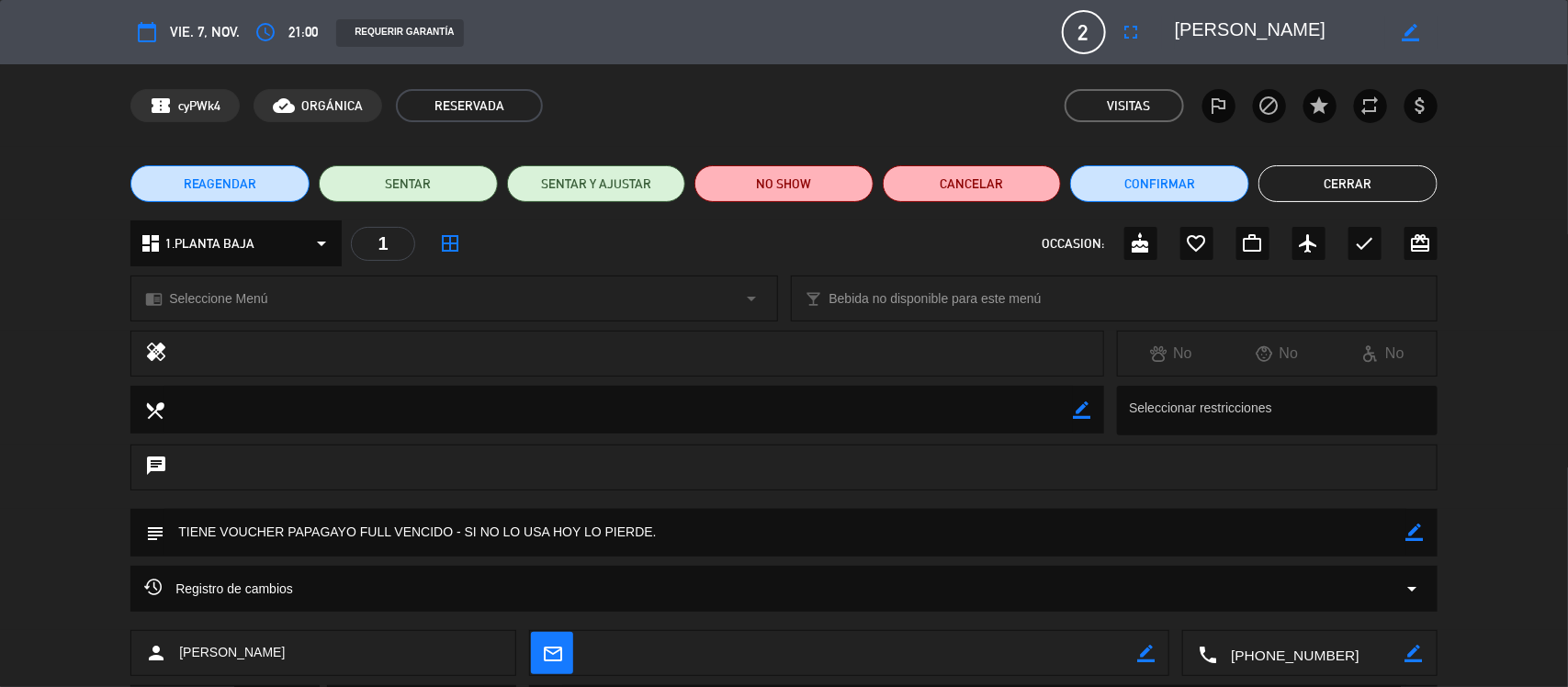
click at [1325, 199] on button "Cerrar" at bounding box center [1347, 183] width 179 height 37
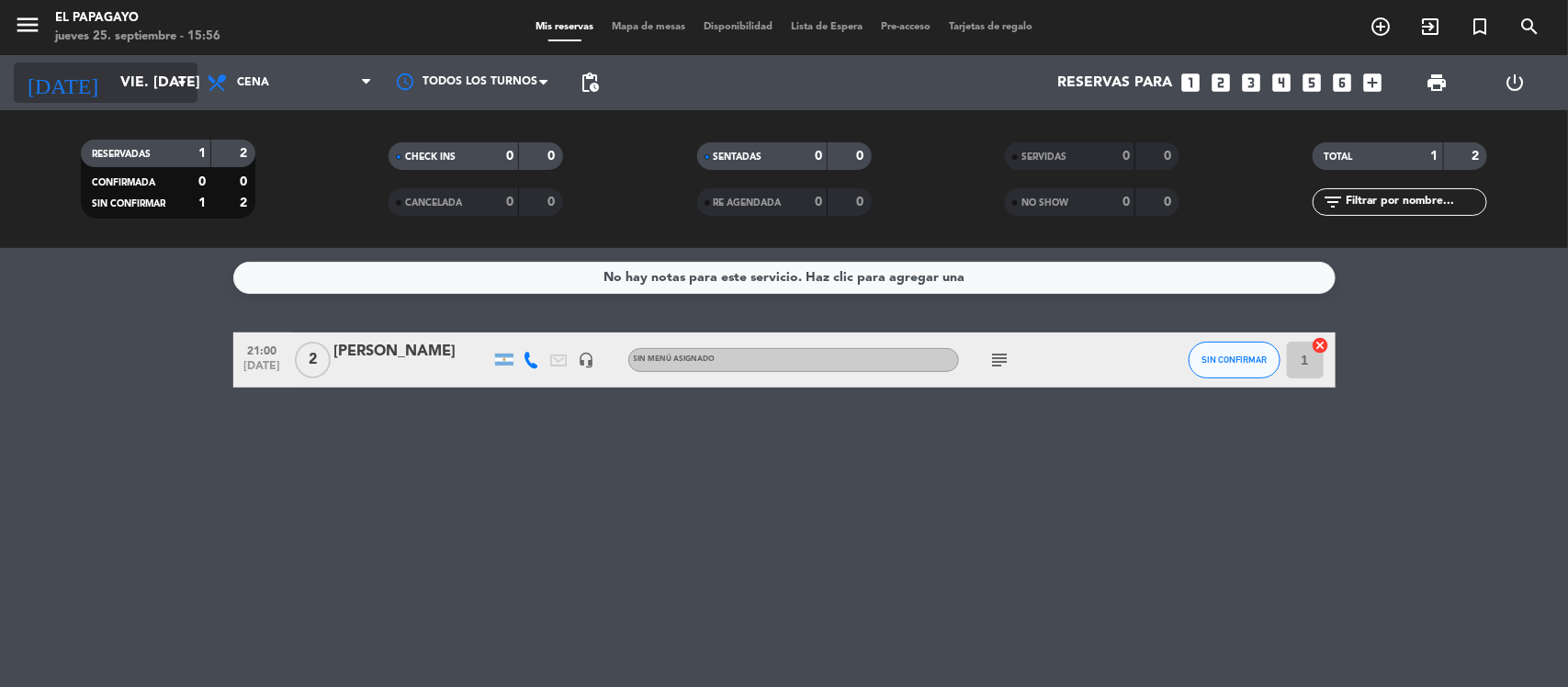
click at [149, 87] on input "vie. [DATE]" at bounding box center [208, 84] width 194 height 36
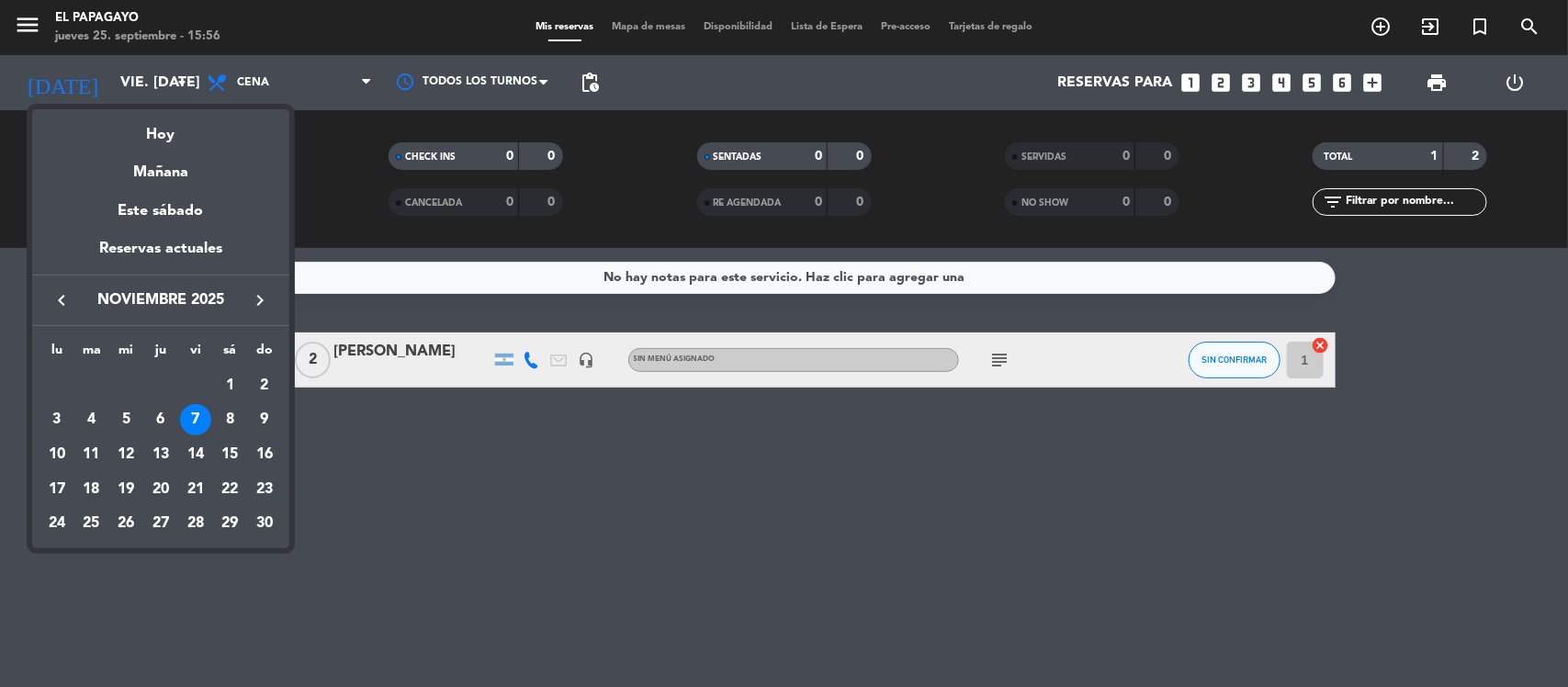
click at [72, 285] on div "keyboard_arrow_left noviembre 2025 keyboard_arrow_right" at bounding box center [160, 300] width 257 height 51
click at [53, 305] on icon "keyboard_arrow_left" at bounding box center [61, 300] width 22 height 22
click at [112, 514] on div "24" at bounding box center [125, 523] width 31 height 31
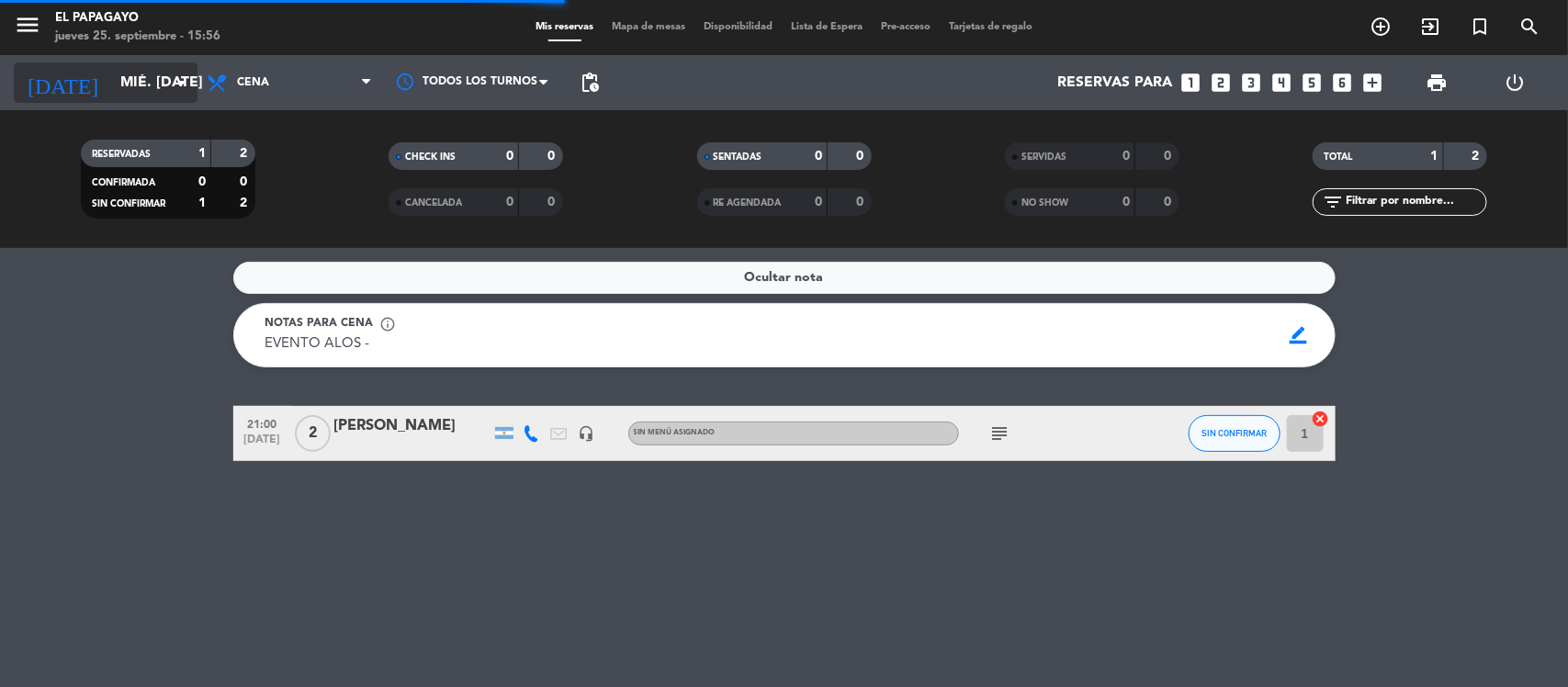
click at [111, 93] on input "mié. [DATE]" at bounding box center [208, 84] width 194 height 36
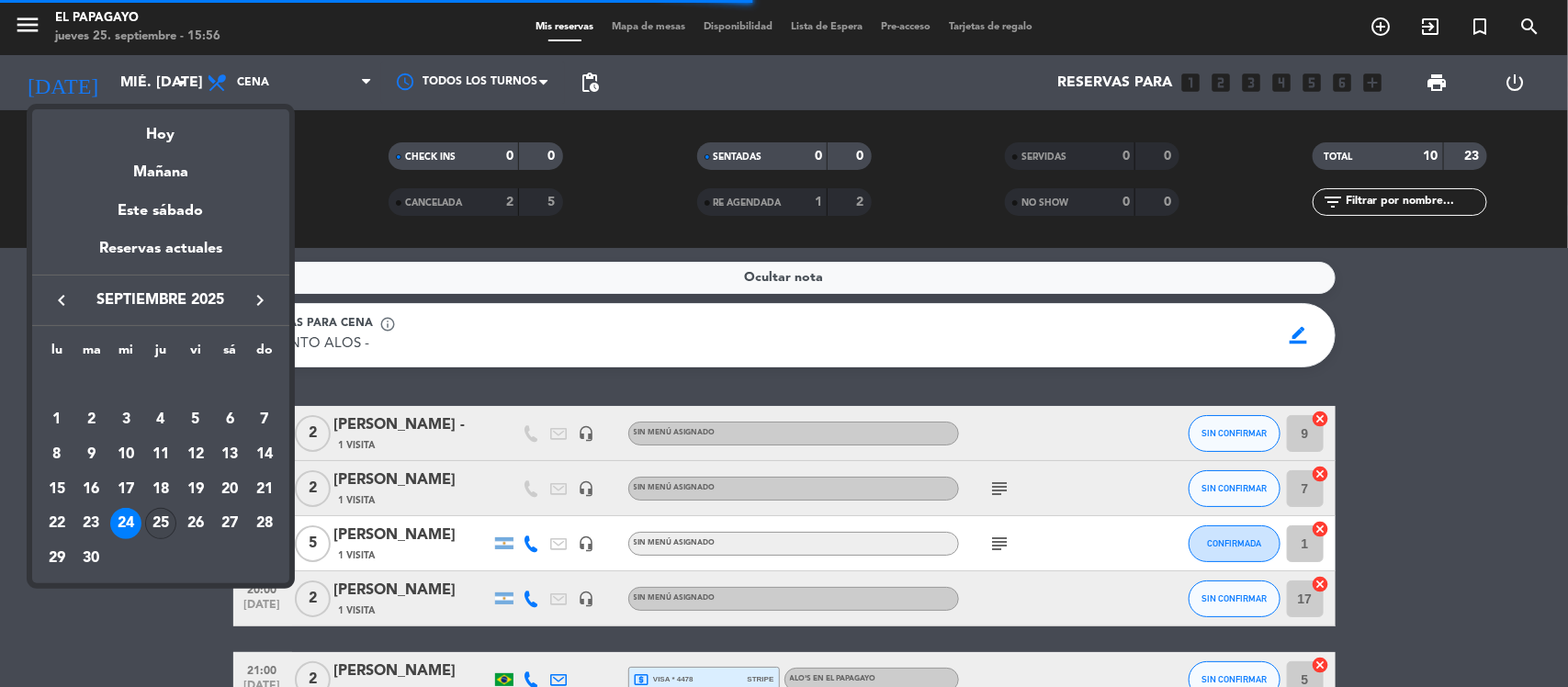
click at [158, 511] on div "25" at bounding box center [160, 523] width 31 height 31
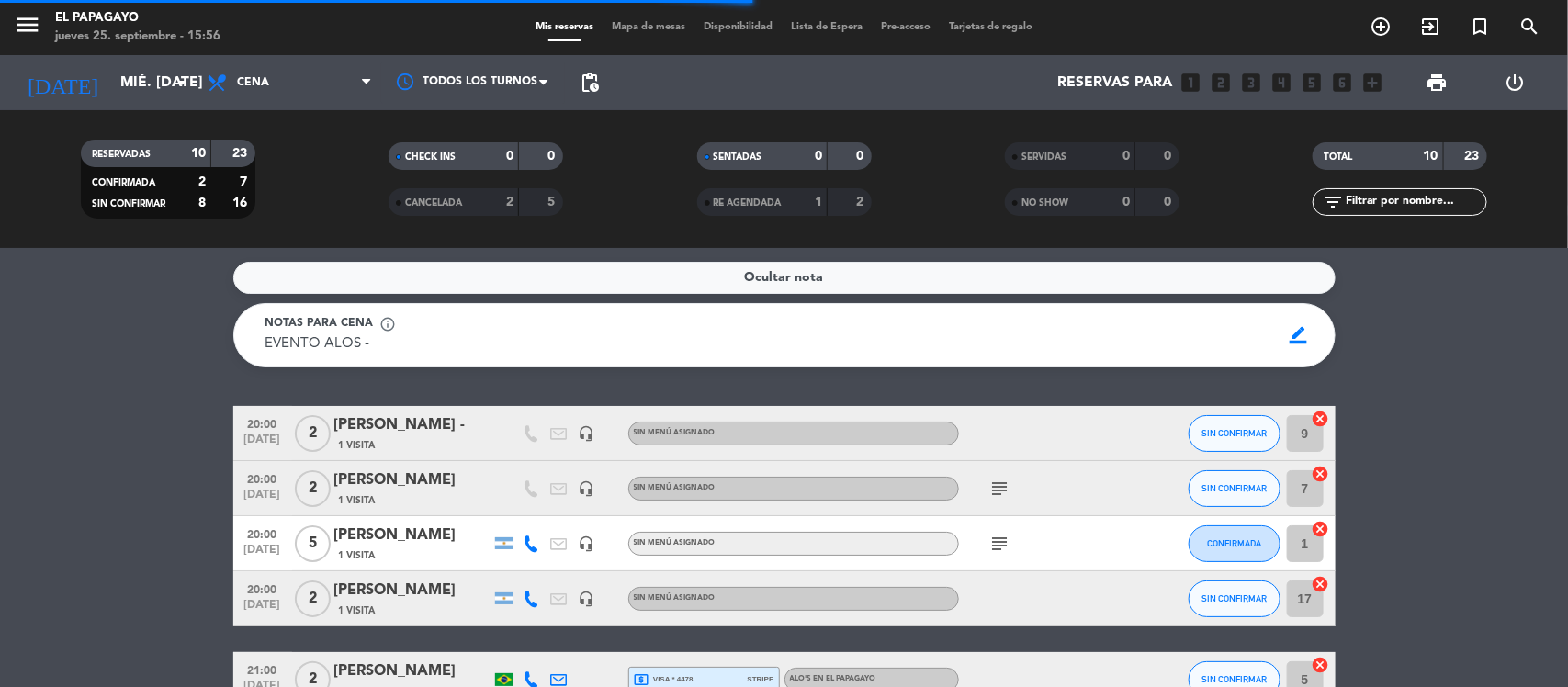
type input "[DEMOGRAPHIC_DATA] [DATE]"
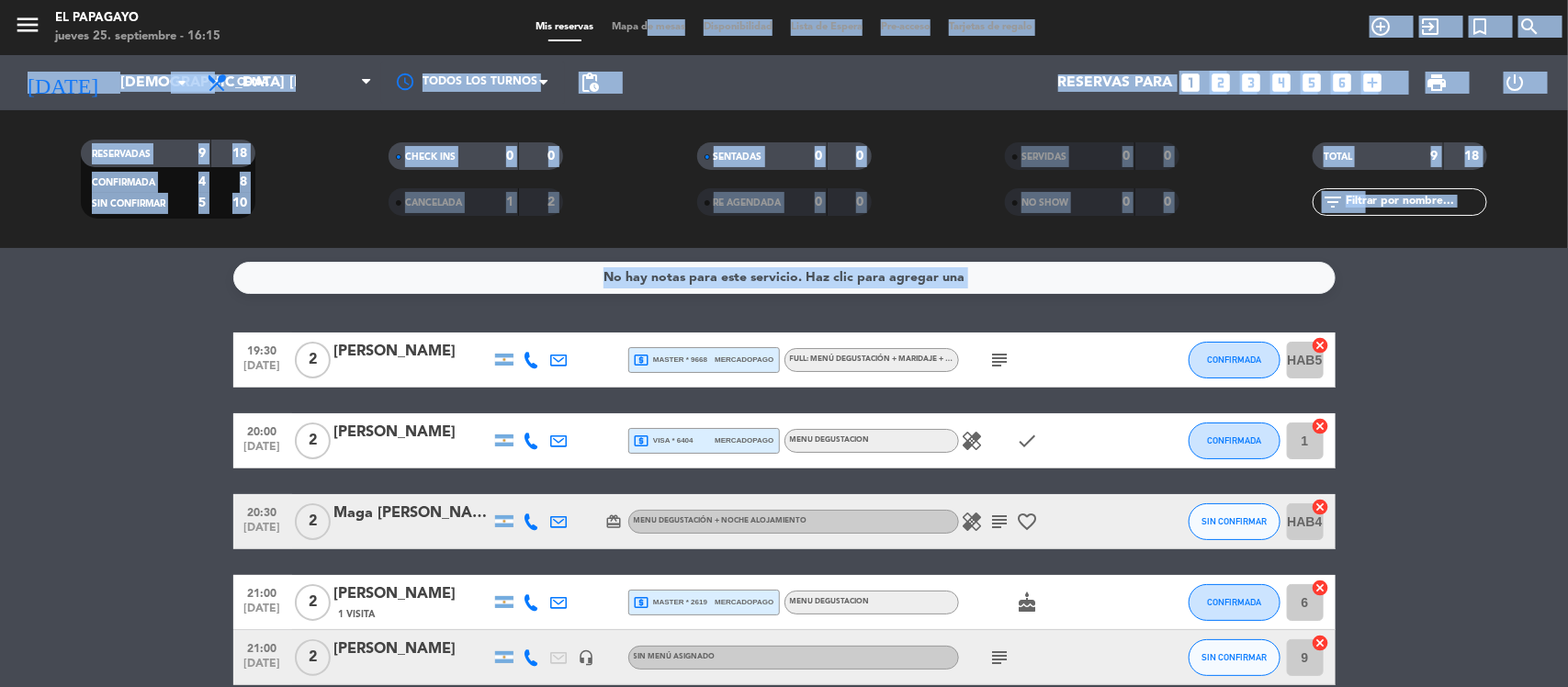
click at [636, 32] on span "Mapa de mesas" at bounding box center [648, 27] width 92 height 10
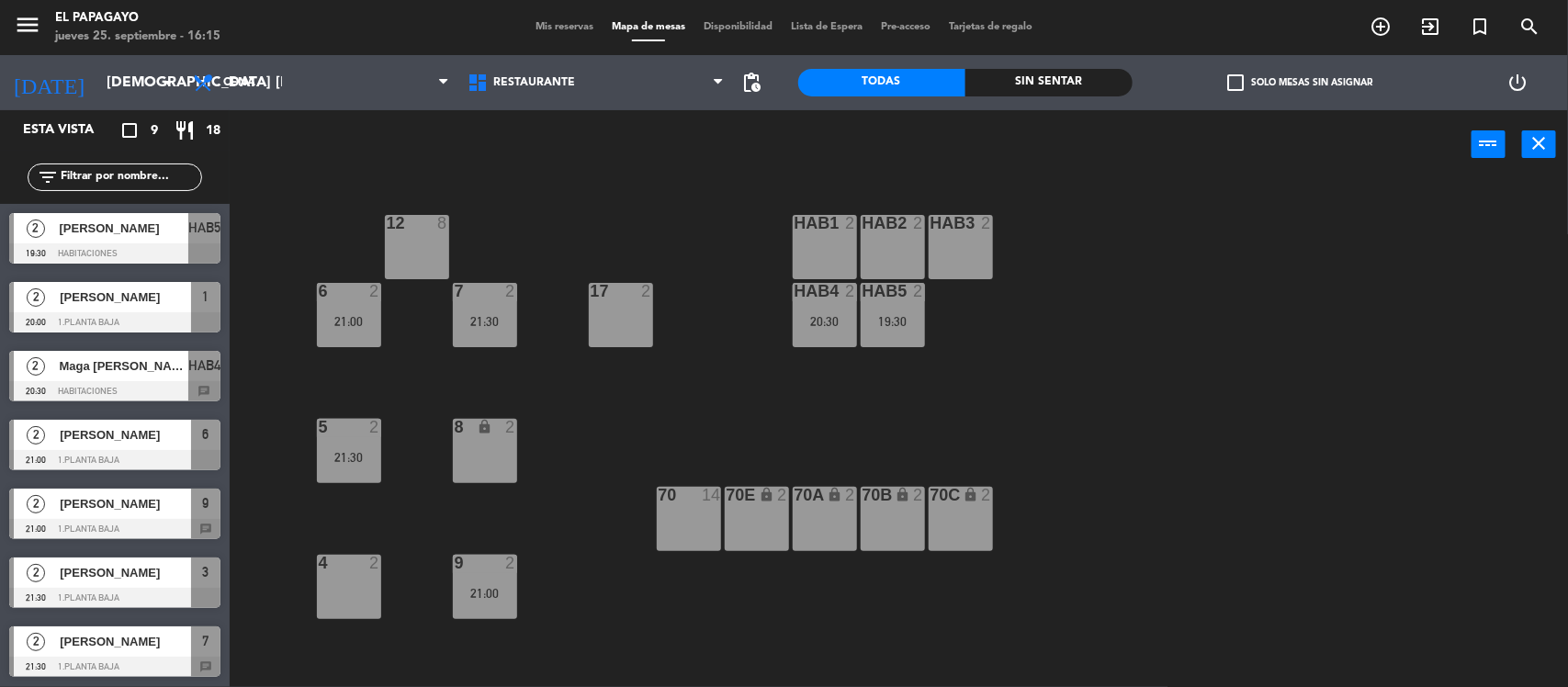
click at [795, 221] on div "HAB1" at bounding box center [794, 223] width 1 height 16
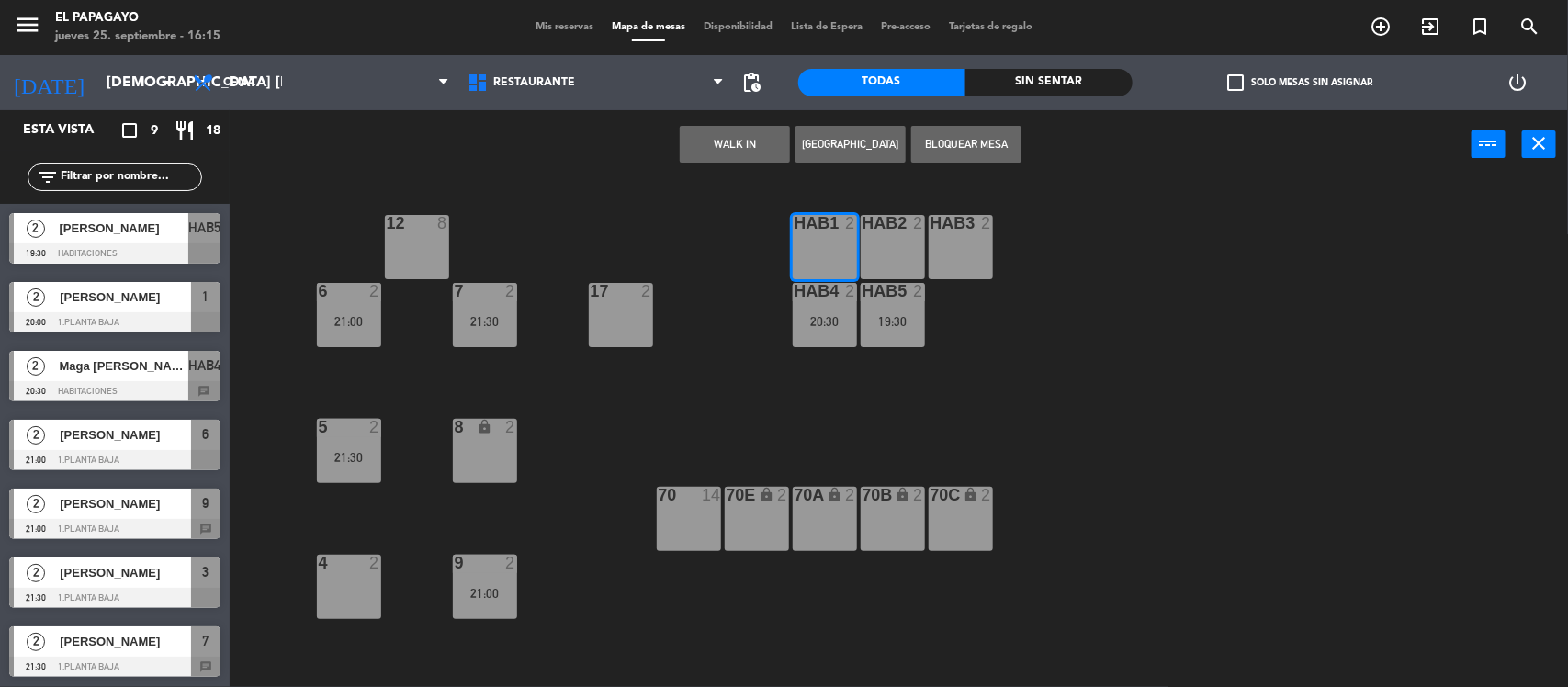
click at [921, 139] on button "Bloquear Mesa" at bounding box center [966, 144] width 110 height 37
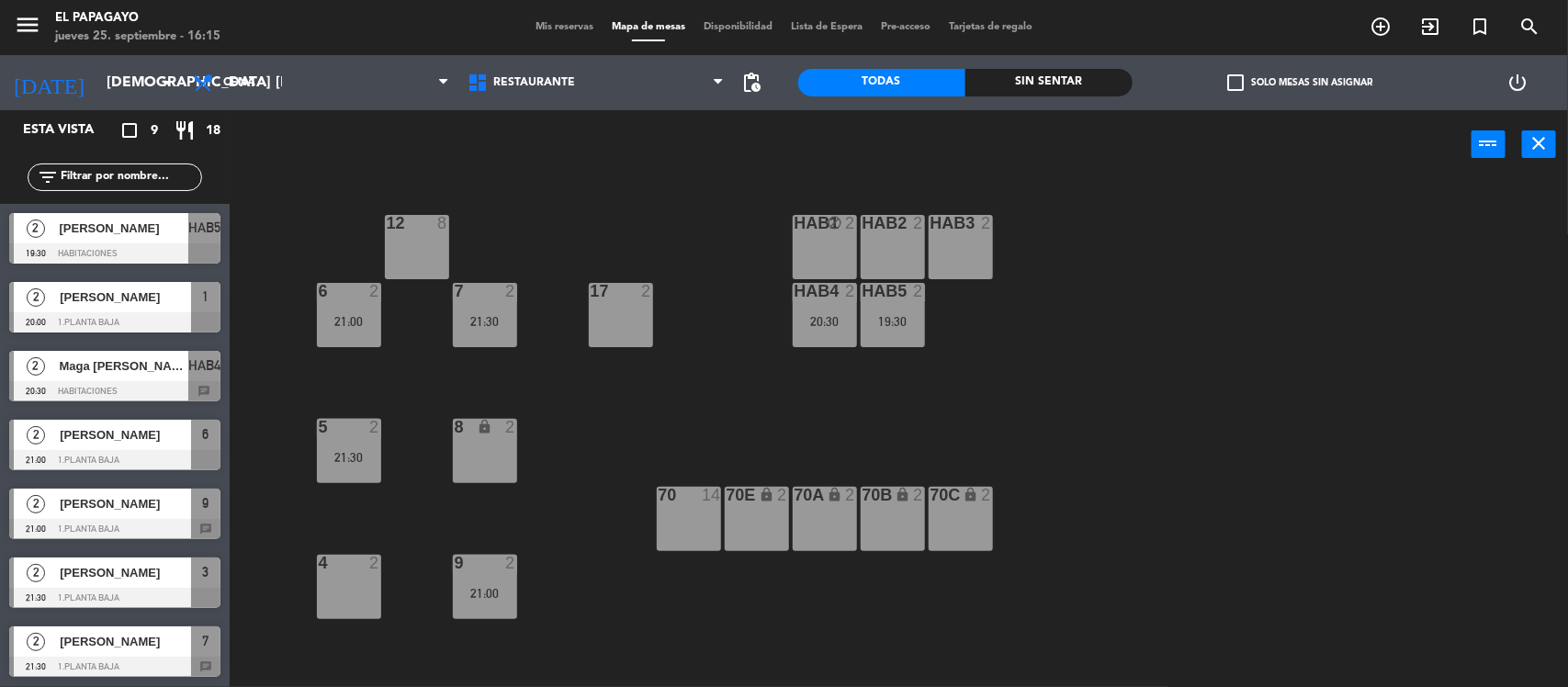
click at [888, 249] on div "HAB2 2" at bounding box center [893, 248] width 65 height 65
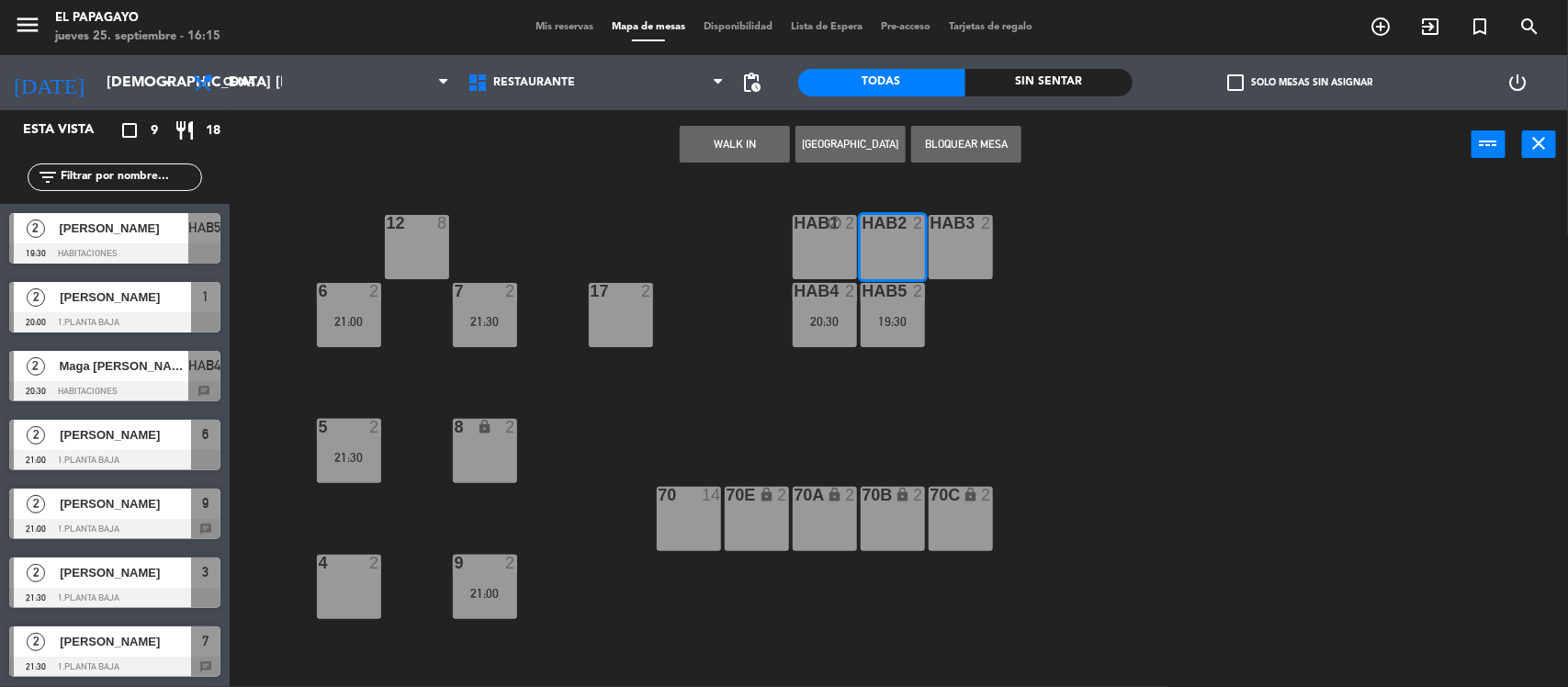
click at [976, 144] on button "Bloquear Mesa" at bounding box center [966, 144] width 110 height 37
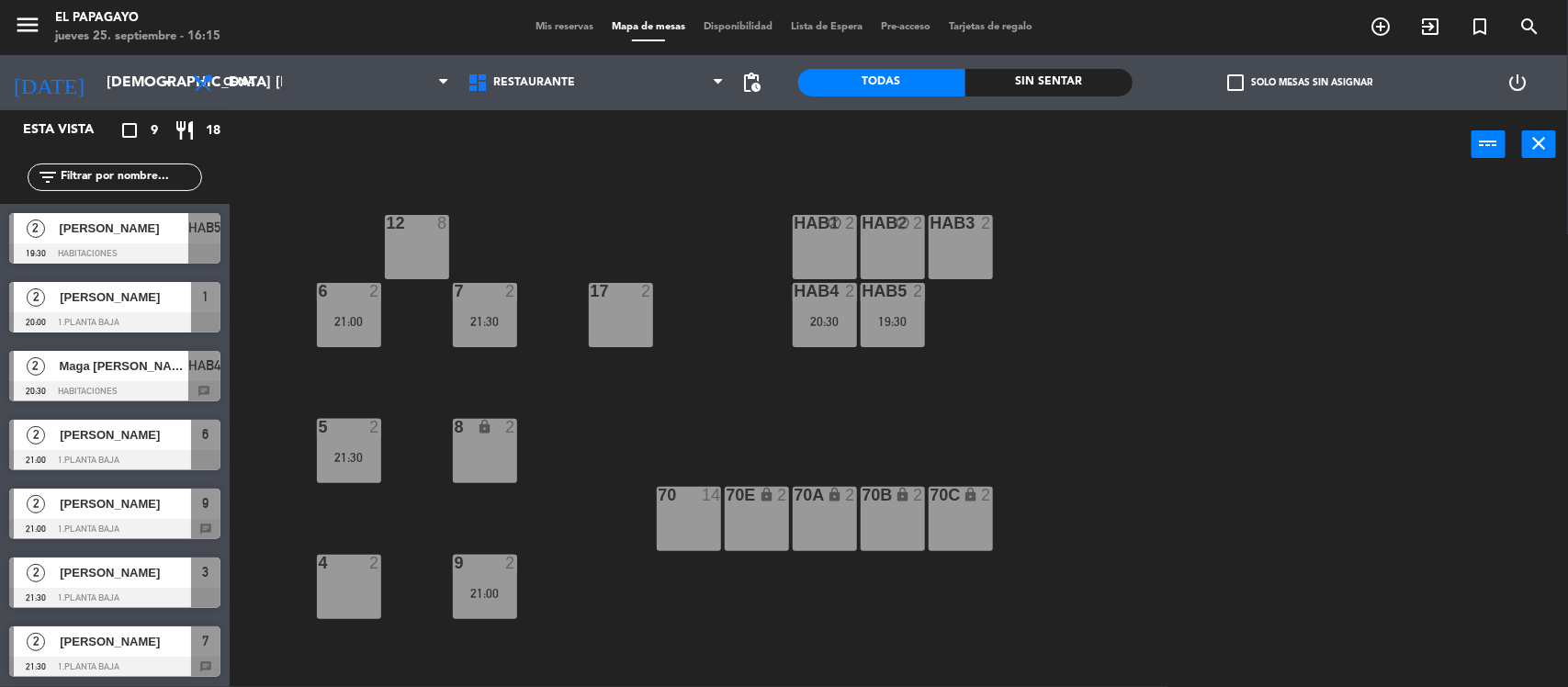
click at [572, 22] on span "Mis reservas" at bounding box center [564, 27] width 76 height 10
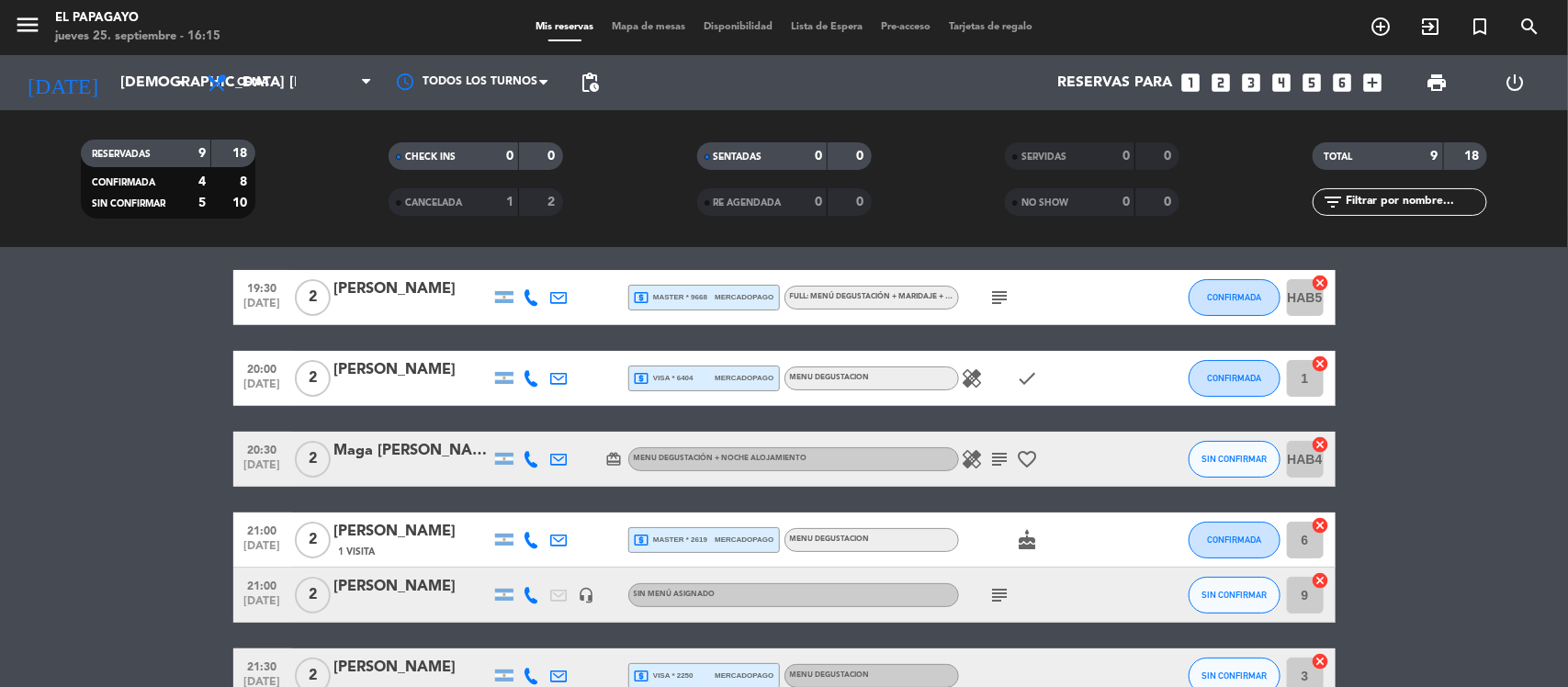
scroll to position [65, 0]
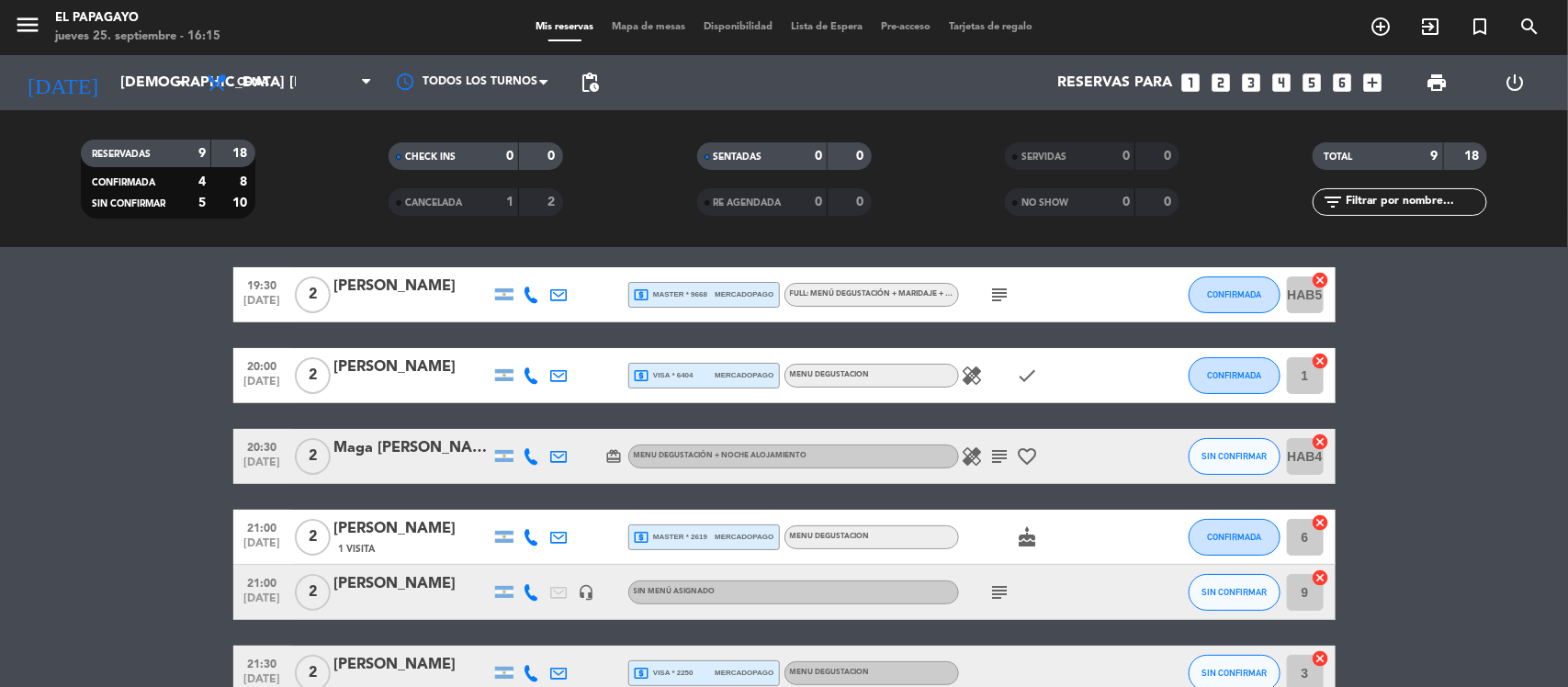
click at [671, 465] on div "Menu Degustación + Noche Alojamiento" at bounding box center [793, 456] width 331 height 24
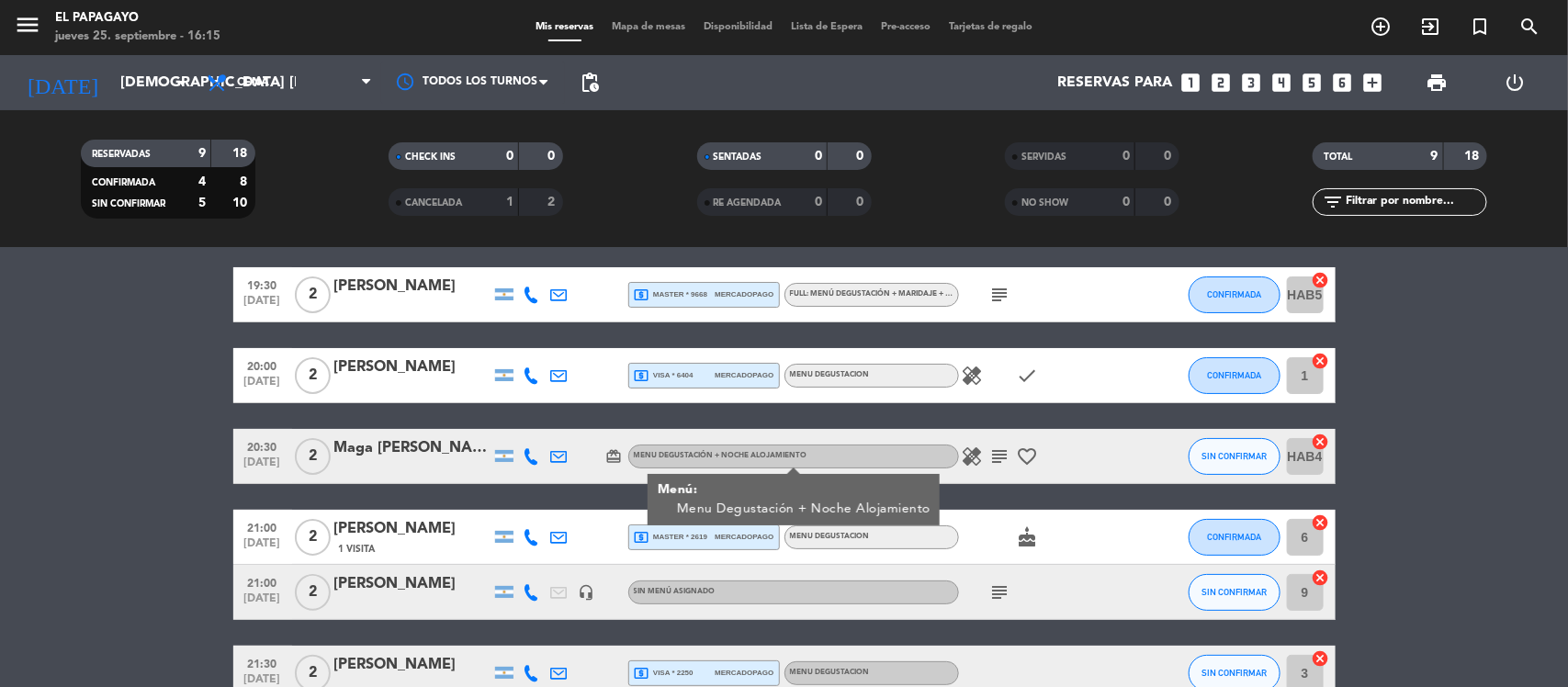
click at [608, 456] on icon "card_giftcard" at bounding box center [614, 455] width 16 height 16
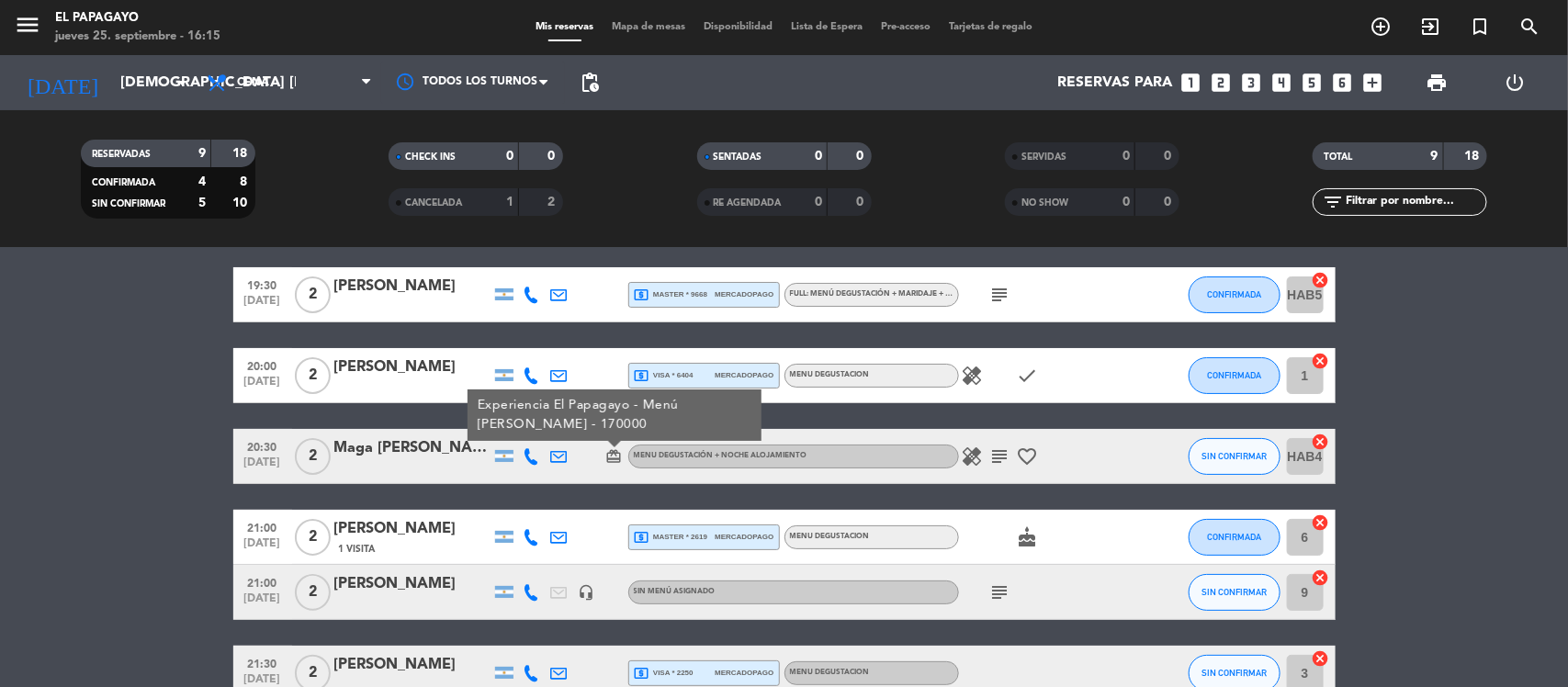
click at [608, 456] on icon "card_giftcard" at bounding box center [614, 455] width 16 height 16
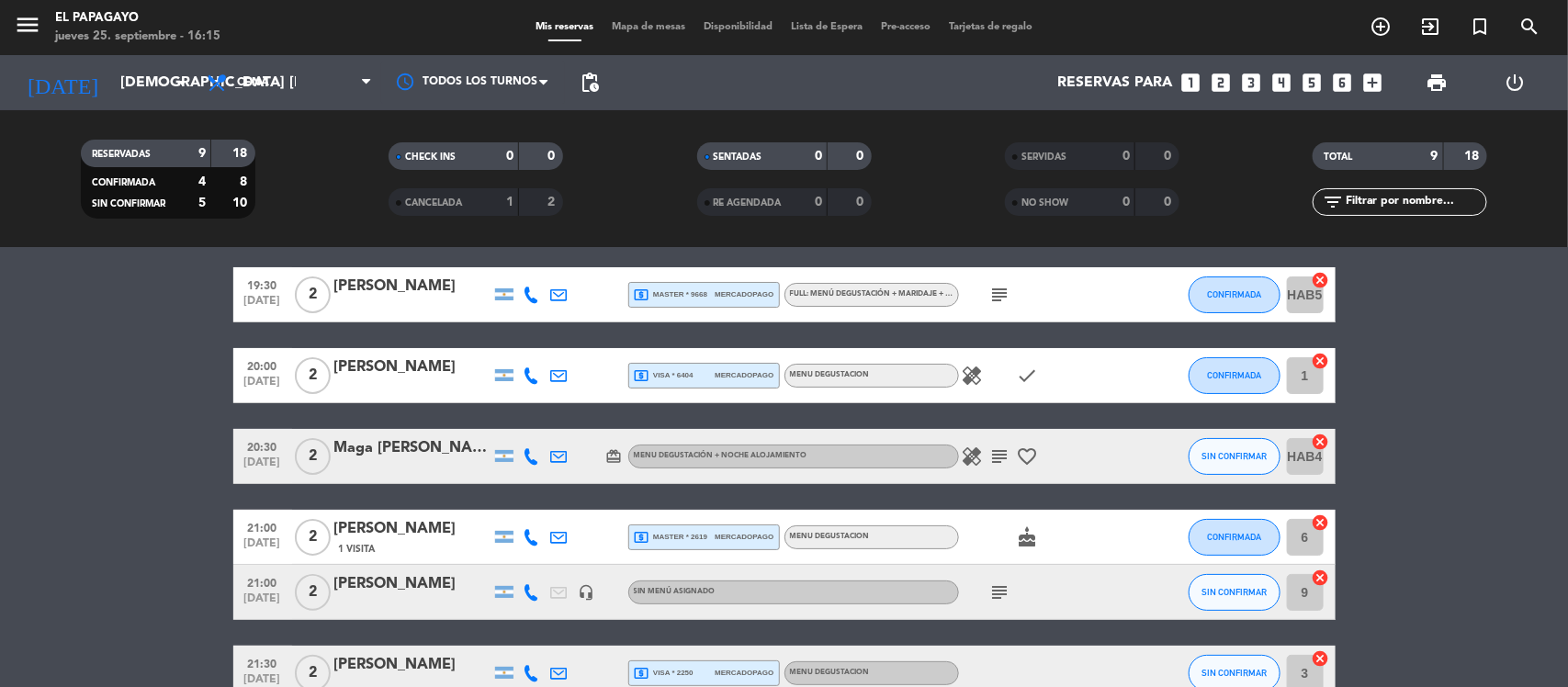
click at [526, 459] on icon at bounding box center [531, 455] width 16 height 16
click at [506, 420] on span "Copiar" at bounding box center [518, 425] width 39 height 19
click at [618, 459] on icon "card_giftcard" at bounding box center [614, 455] width 16 height 16
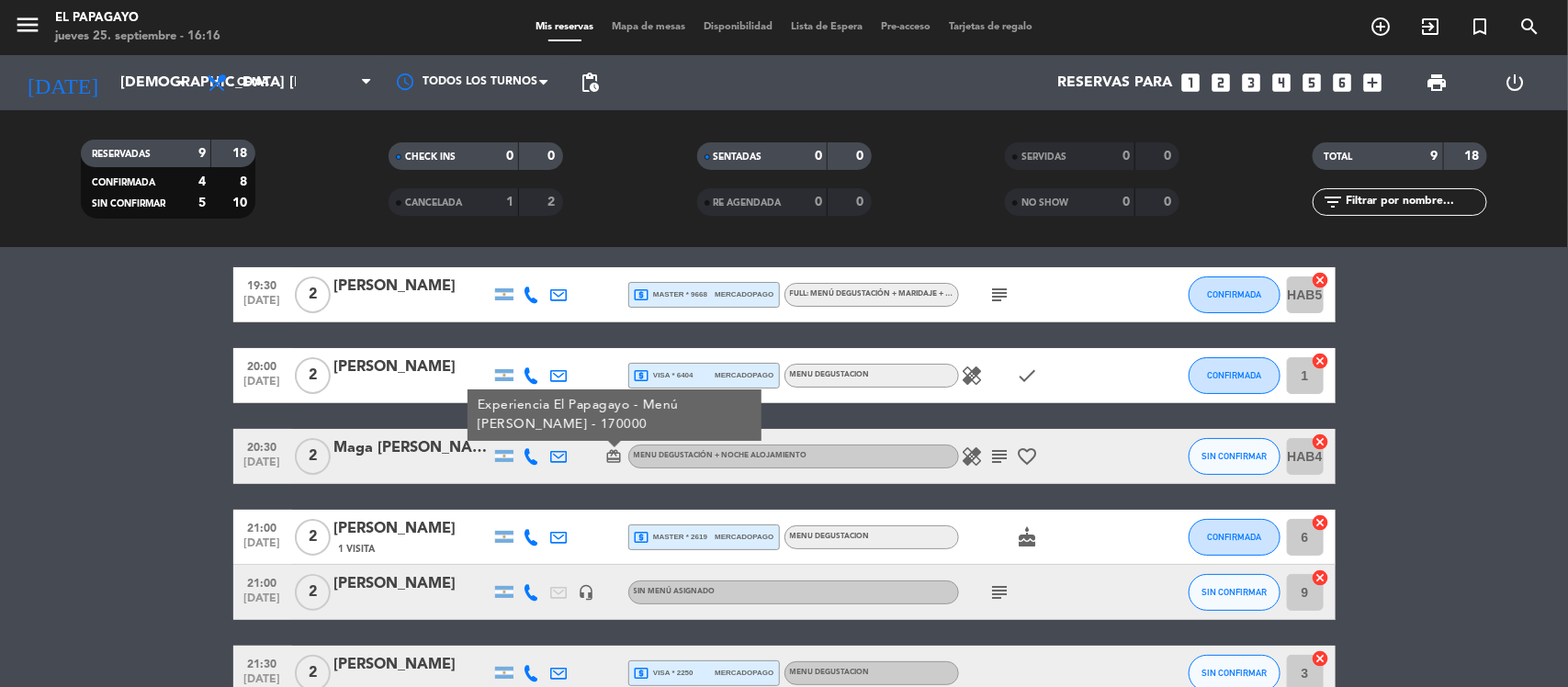
click at [618, 459] on icon "card_giftcard" at bounding box center [614, 455] width 16 height 16
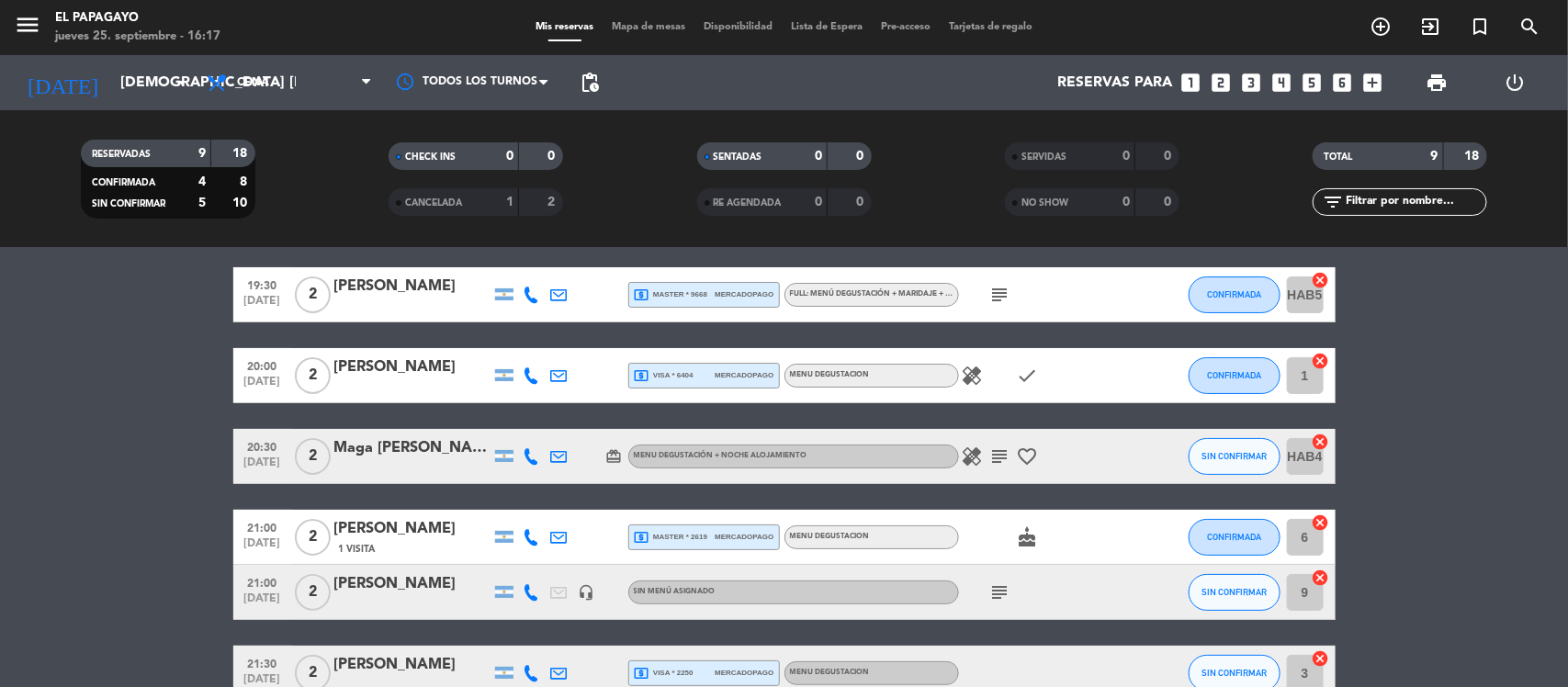
click at [661, 24] on span "Mapa de mesas" at bounding box center [648, 27] width 92 height 10
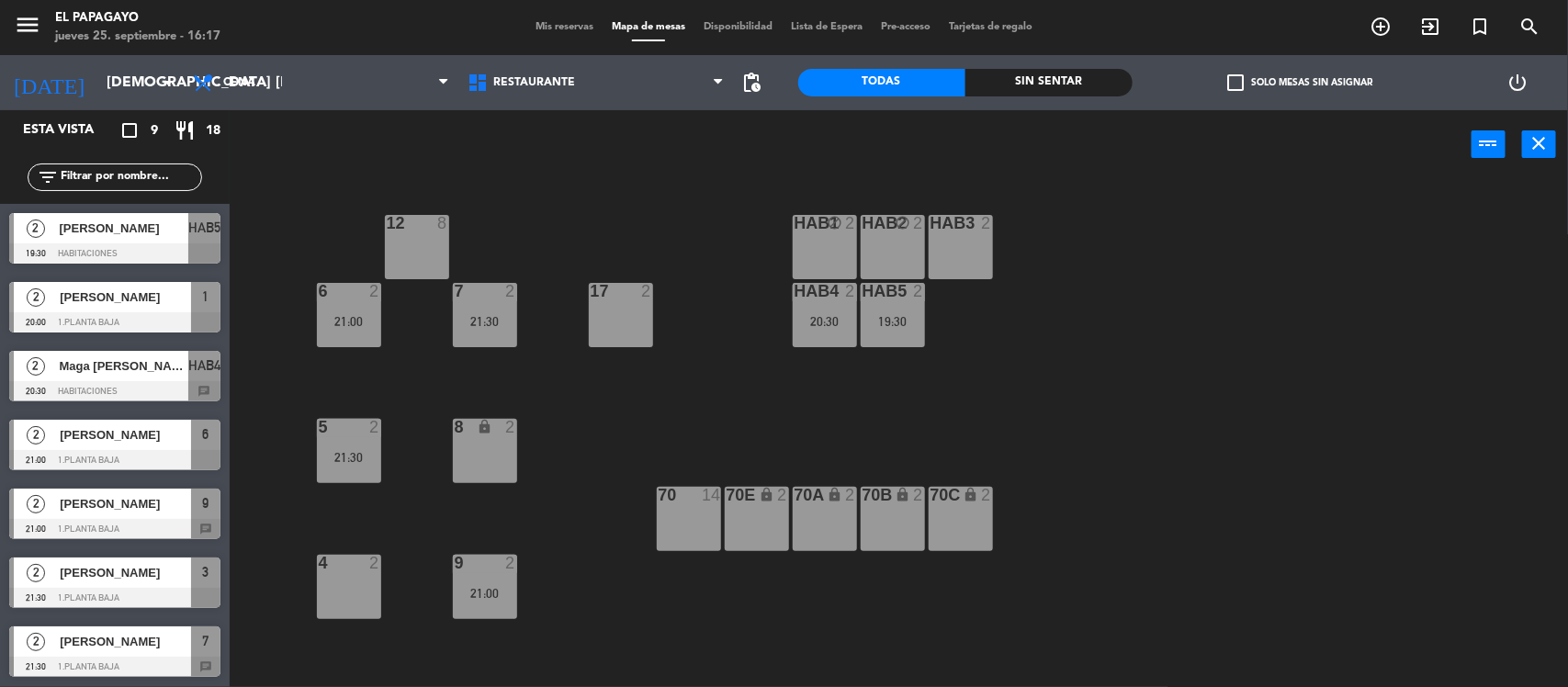
click at [958, 268] on div "HAB3 2" at bounding box center [961, 248] width 65 height 65
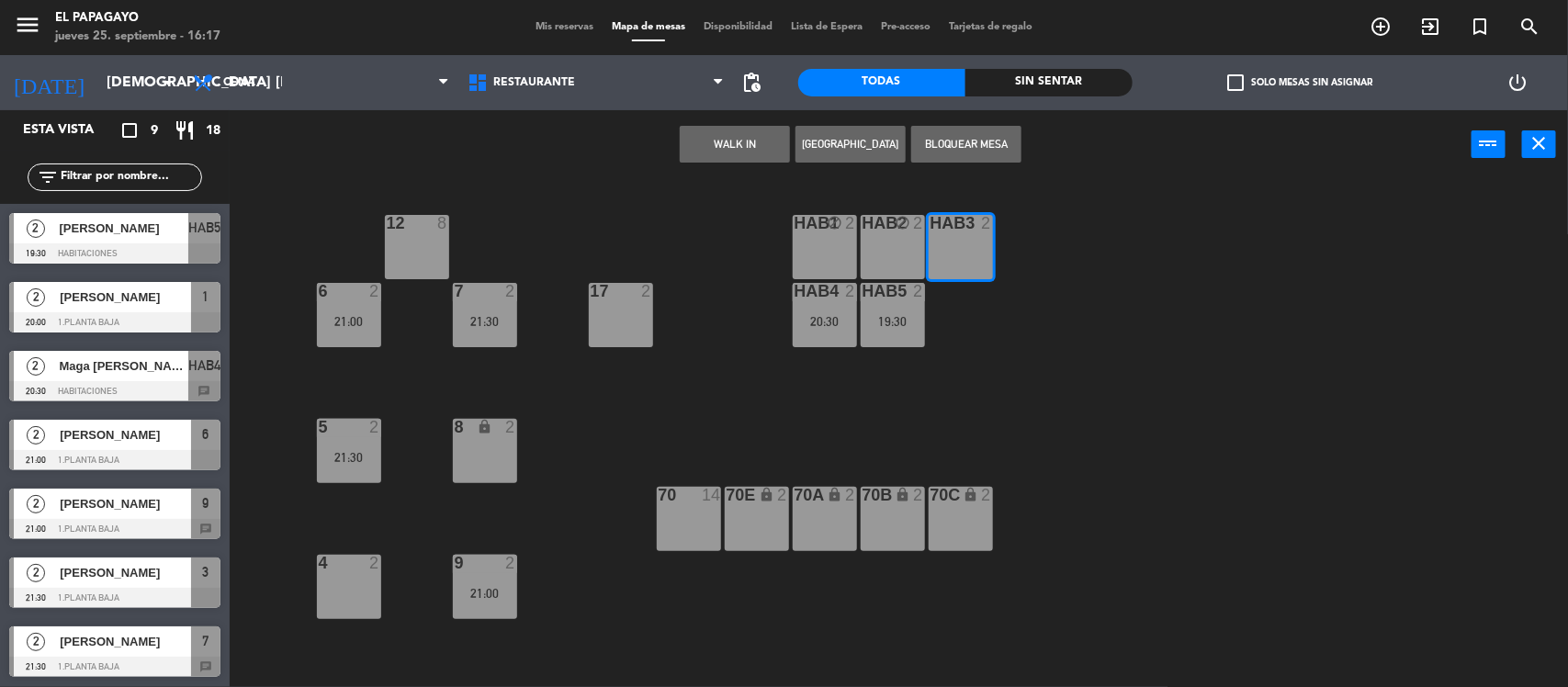
click at [993, 155] on button "Bloquear Mesa" at bounding box center [966, 144] width 110 height 37
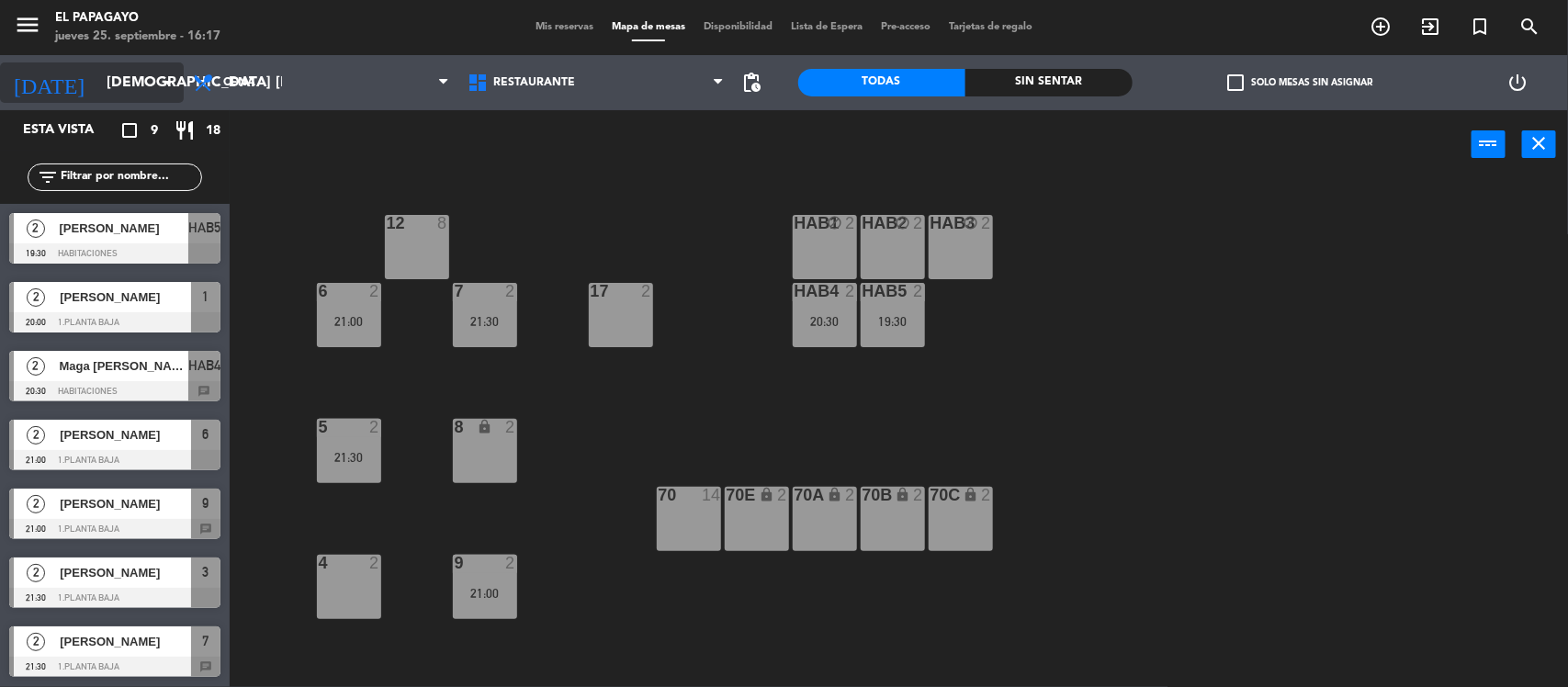
click at [101, 89] on input "[DEMOGRAPHIC_DATA] [DATE]" at bounding box center [194, 84] width 194 height 36
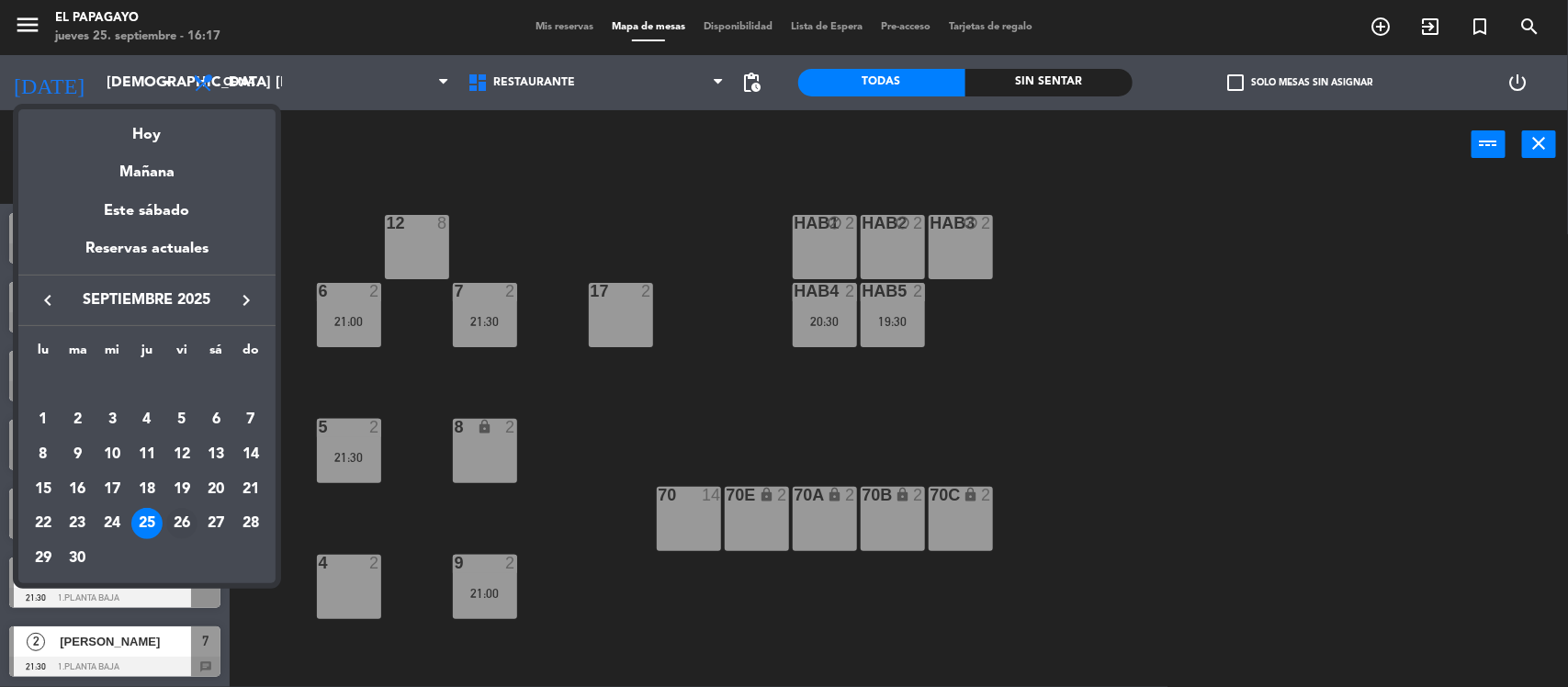
click at [188, 524] on div "26" at bounding box center [181, 523] width 31 height 31
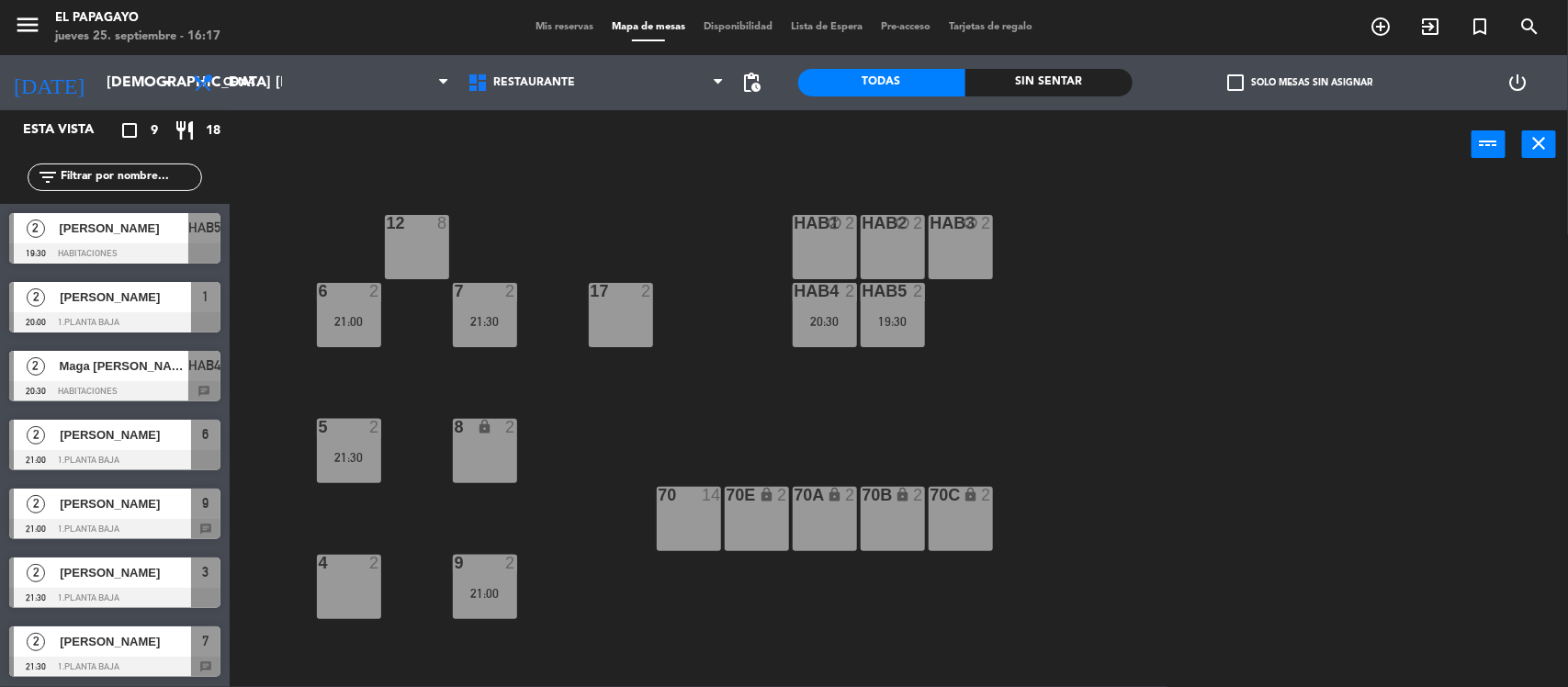
type input "vie. [DATE]"
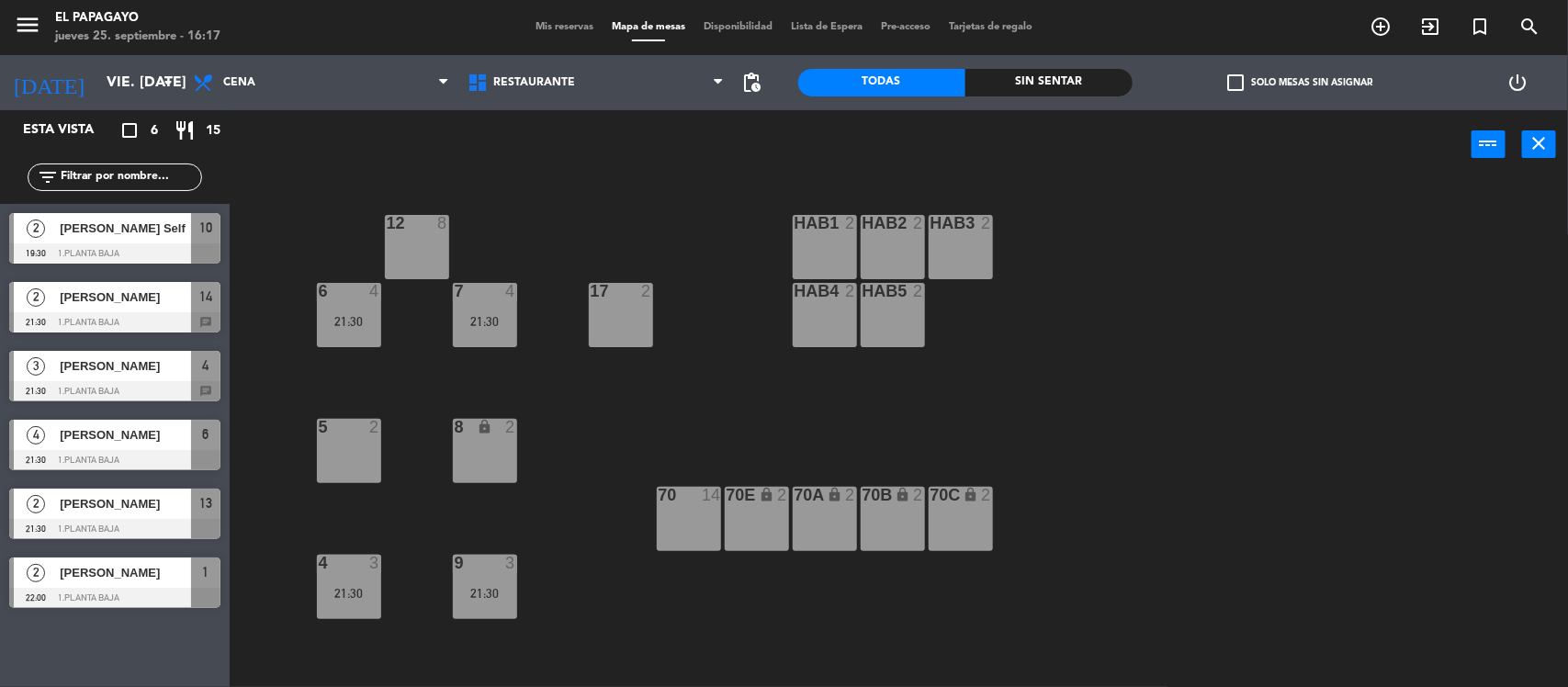
click at [816, 262] on div "HAB1 2" at bounding box center [825, 248] width 65 height 65
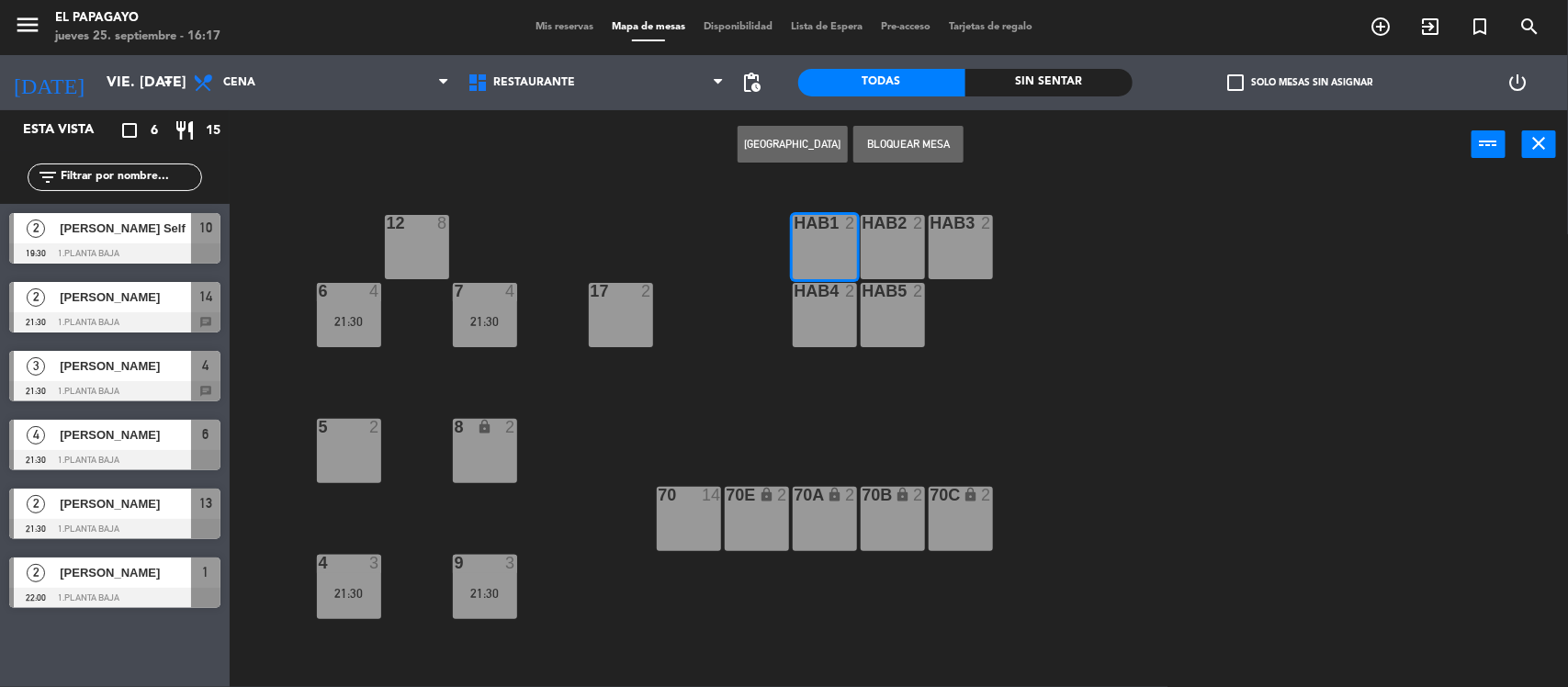
click at [857, 259] on div "12 8 HAB1 2 HAB2 2 HAB3 2 6 4 21:30 7 4 21:30 17 2 HAB4 2 HAB5 2 5 2 8 lock 2 7…" at bounding box center [907, 436] width 1322 height 508
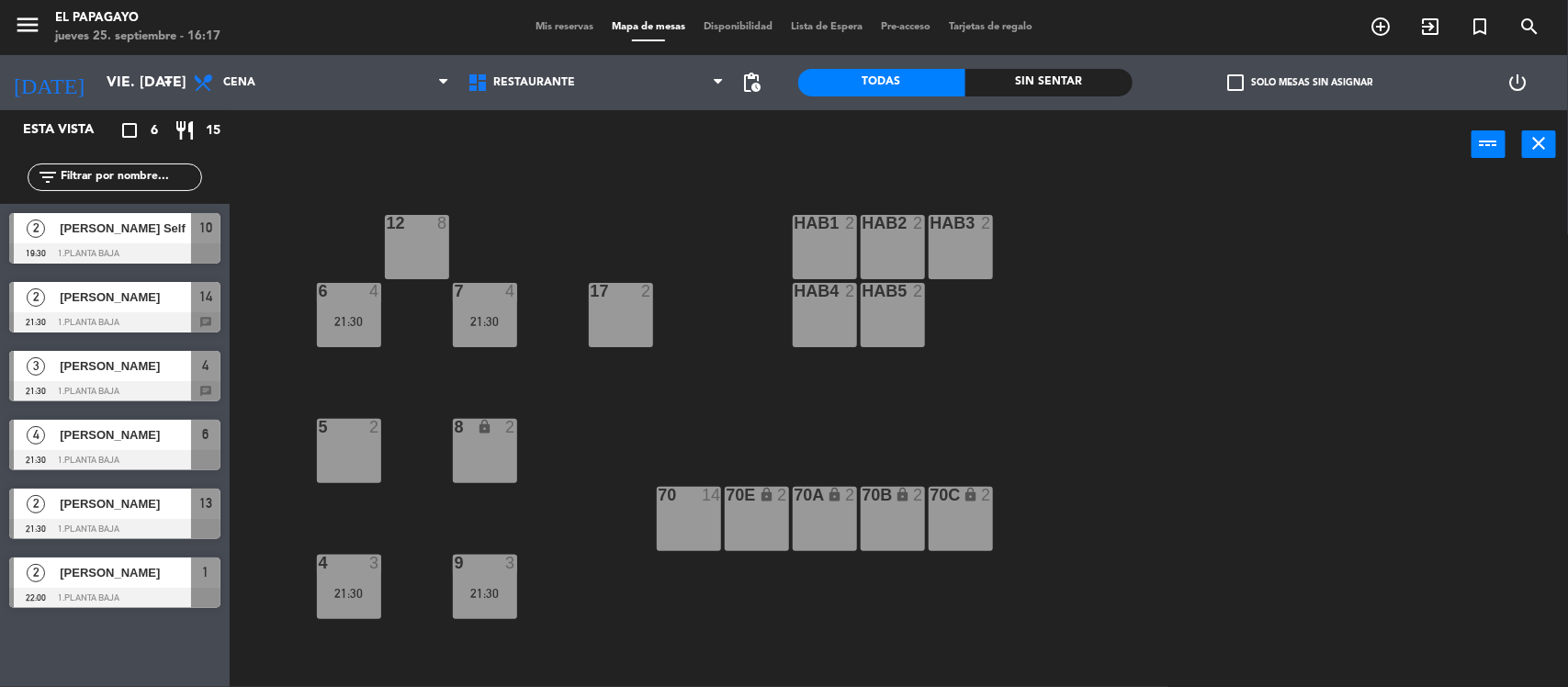
click at [824, 242] on div "HAB1 2" at bounding box center [825, 248] width 65 height 65
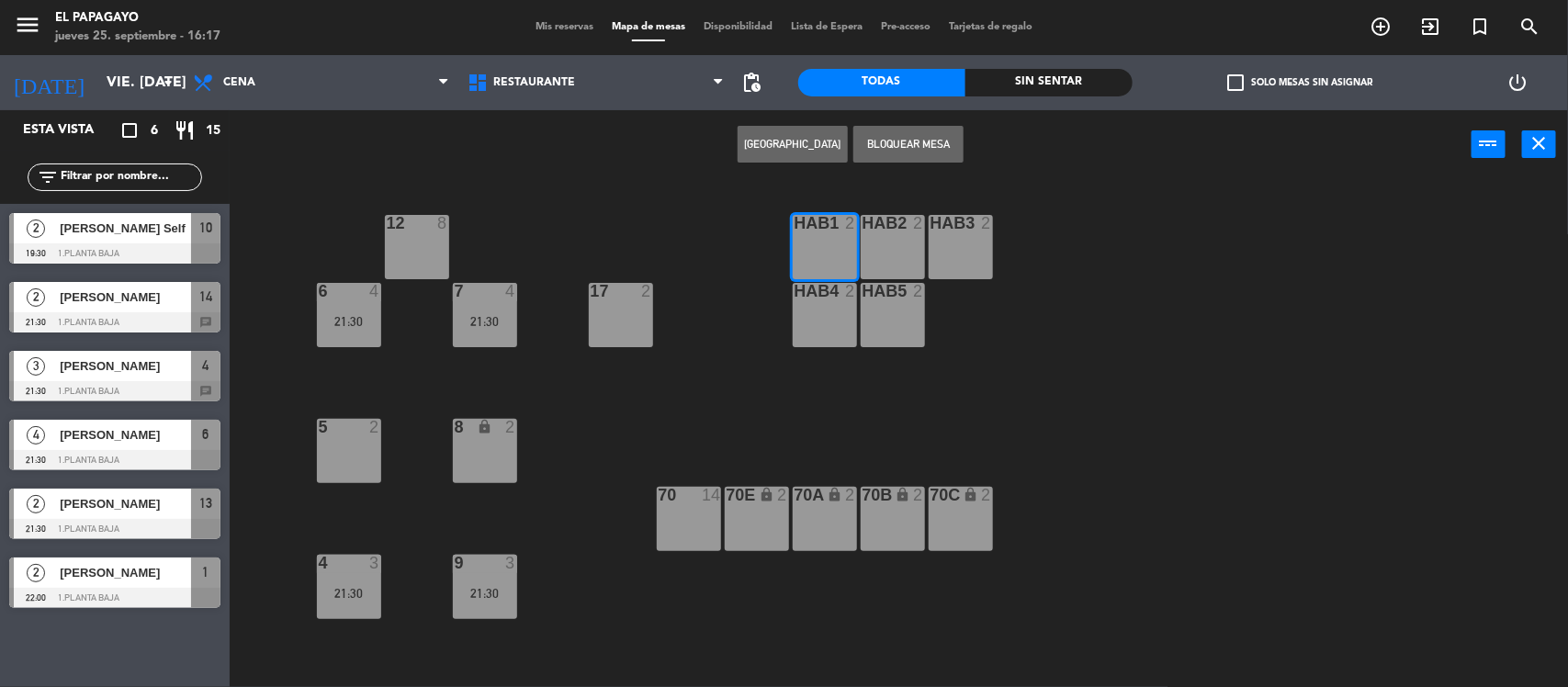
click at [882, 235] on div "HAB2 2" at bounding box center [893, 248] width 65 height 65
click at [971, 230] on div at bounding box center [960, 223] width 30 height 16
click at [910, 154] on button "Bloquear Mesa" at bounding box center [908, 144] width 110 height 37
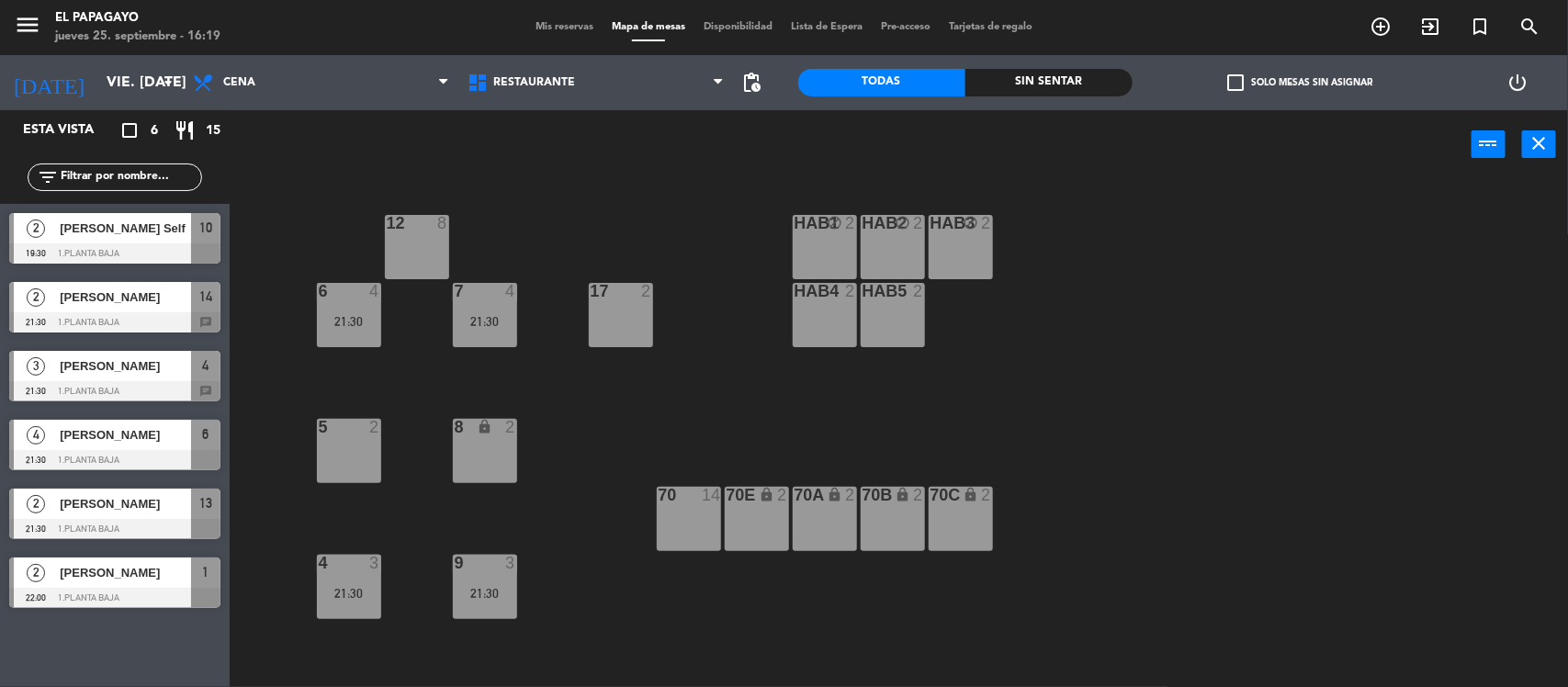
click at [577, 38] on div "menu El Papagayo jueves 25. septiembre - 16:19 Mis reservas Mapa de mesas Dispo…" at bounding box center [784, 28] width 1568 height 55
click at [565, 25] on span "Mis reservas" at bounding box center [564, 27] width 76 height 10
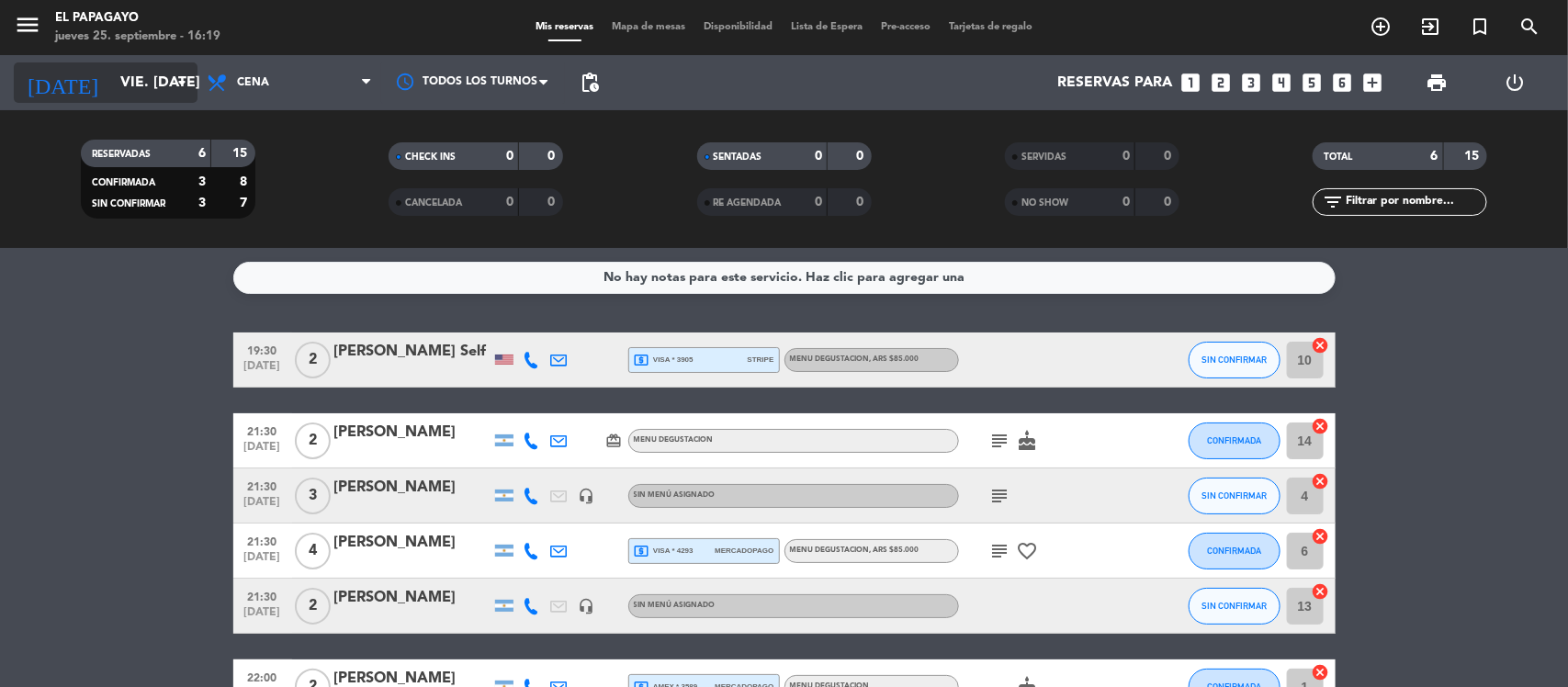
click at [160, 81] on input "vie. [DATE]" at bounding box center [208, 84] width 194 height 36
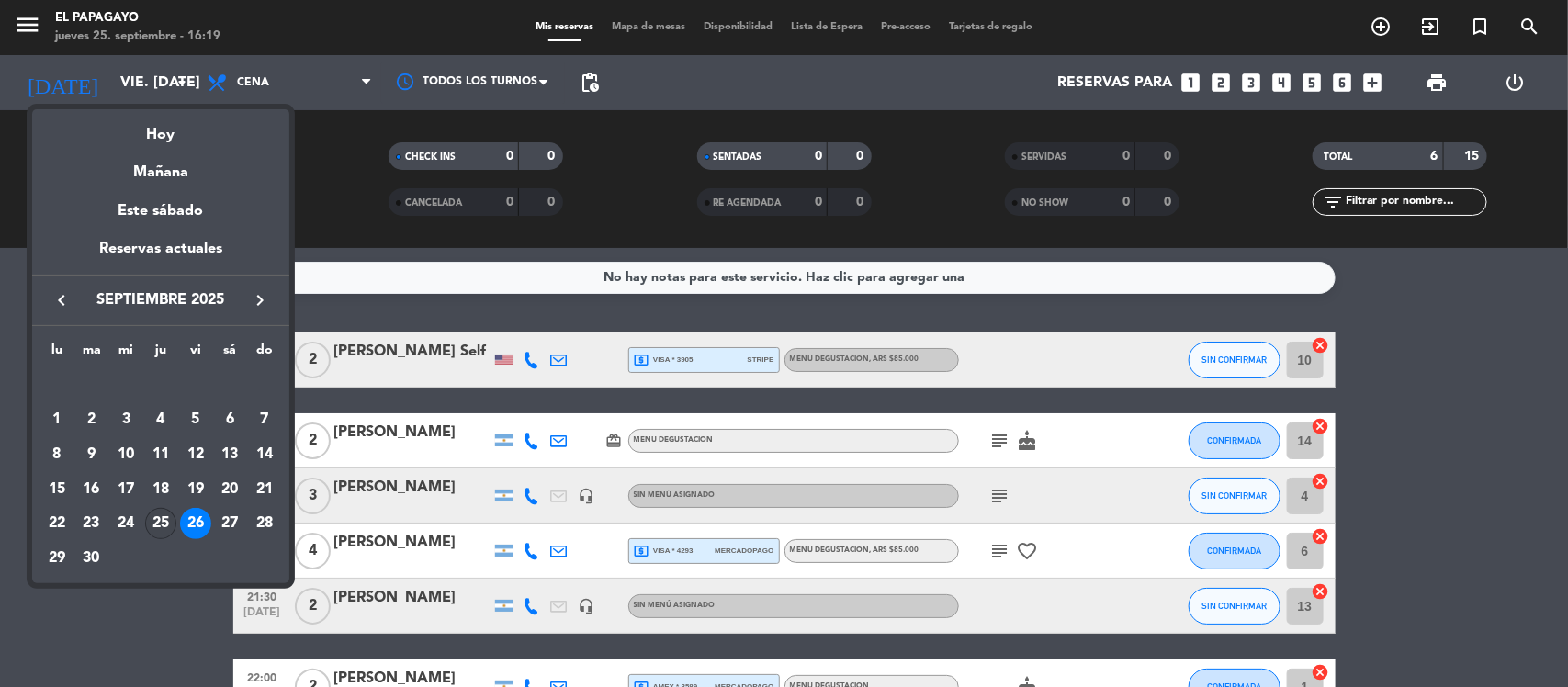
click at [168, 522] on div "25" at bounding box center [160, 523] width 31 height 31
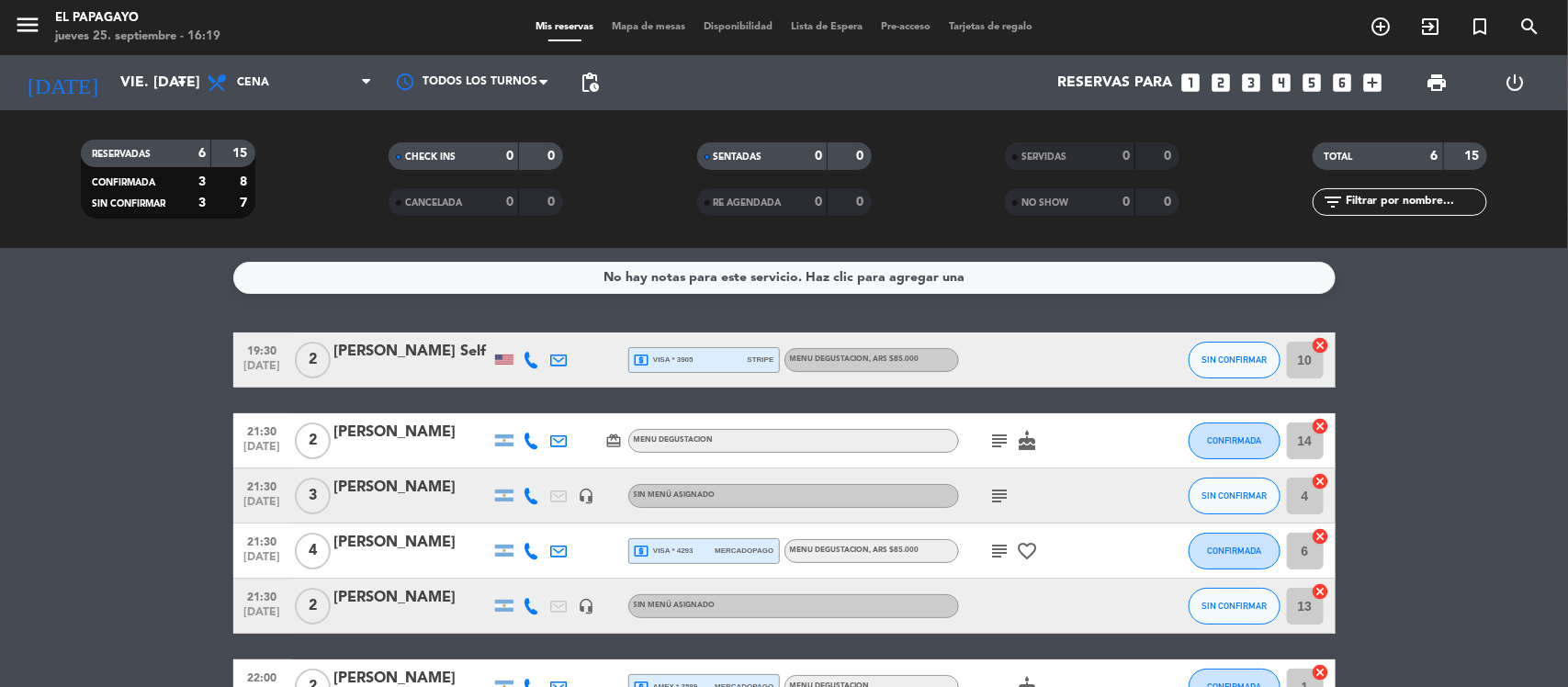
type input "[DEMOGRAPHIC_DATA] [DATE]"
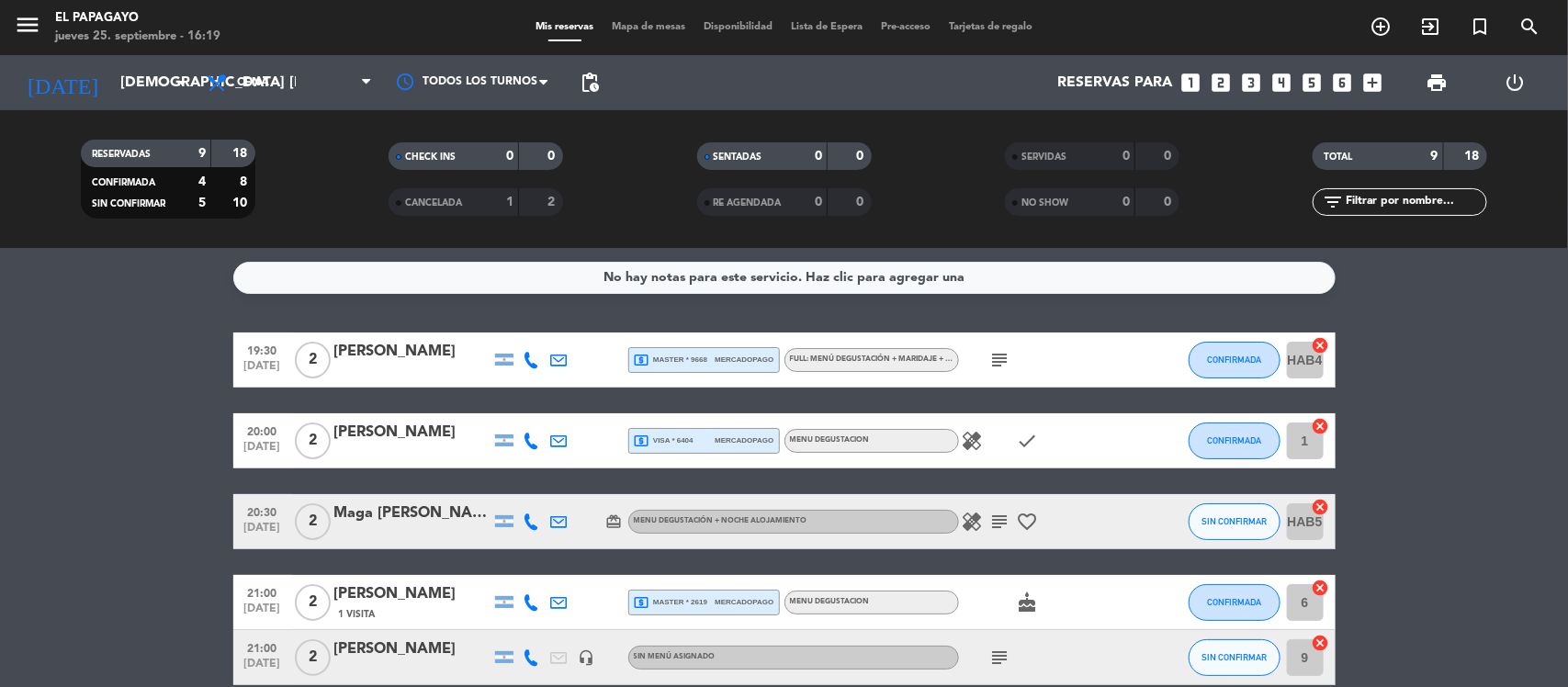
click at [407, 519] on div "Maga [PERSON_NAME]" at bounding box center [412, 513] width 157 height 24
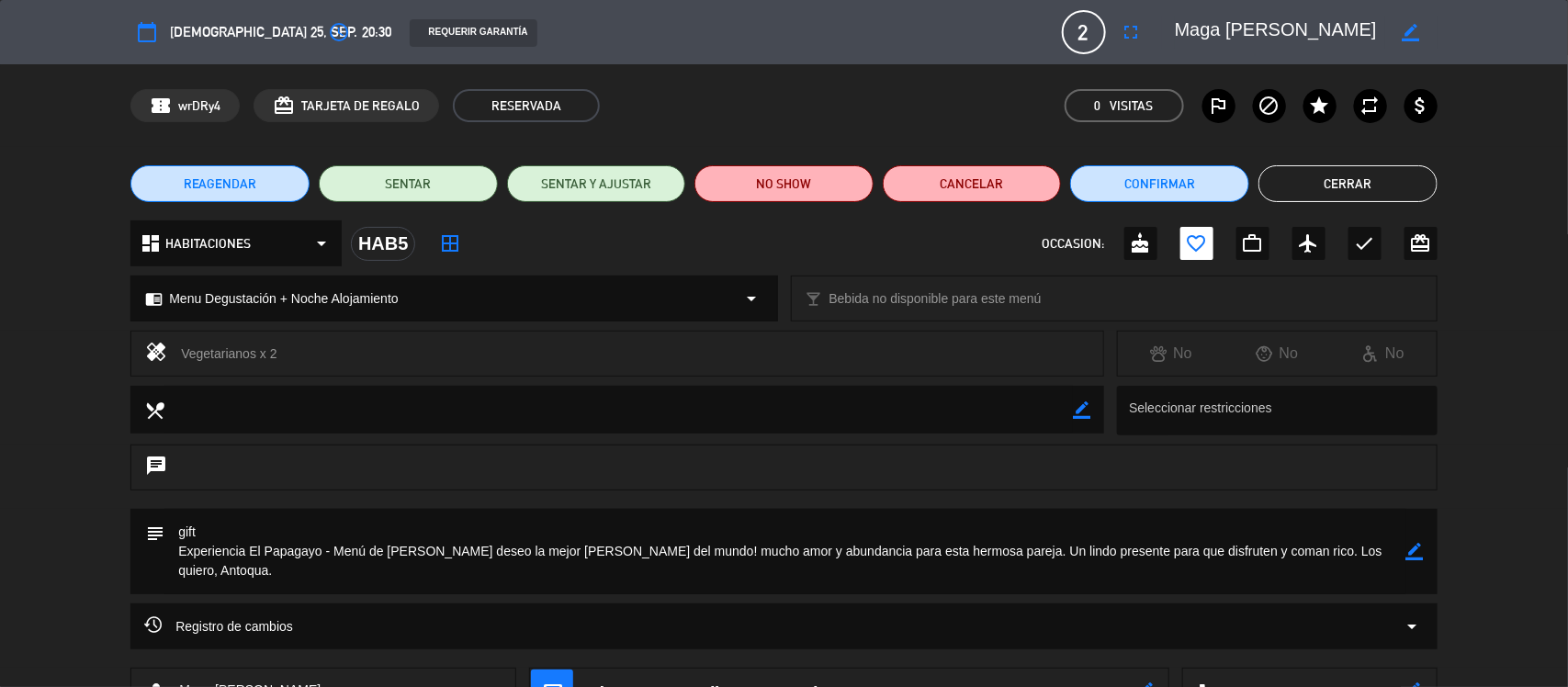
click at [460, 295] on div "chrome_reader_mode Menu Degustación + Noche Alojamiento arrow_drop_down" at bounding box center [453, 298] width 645 height 44
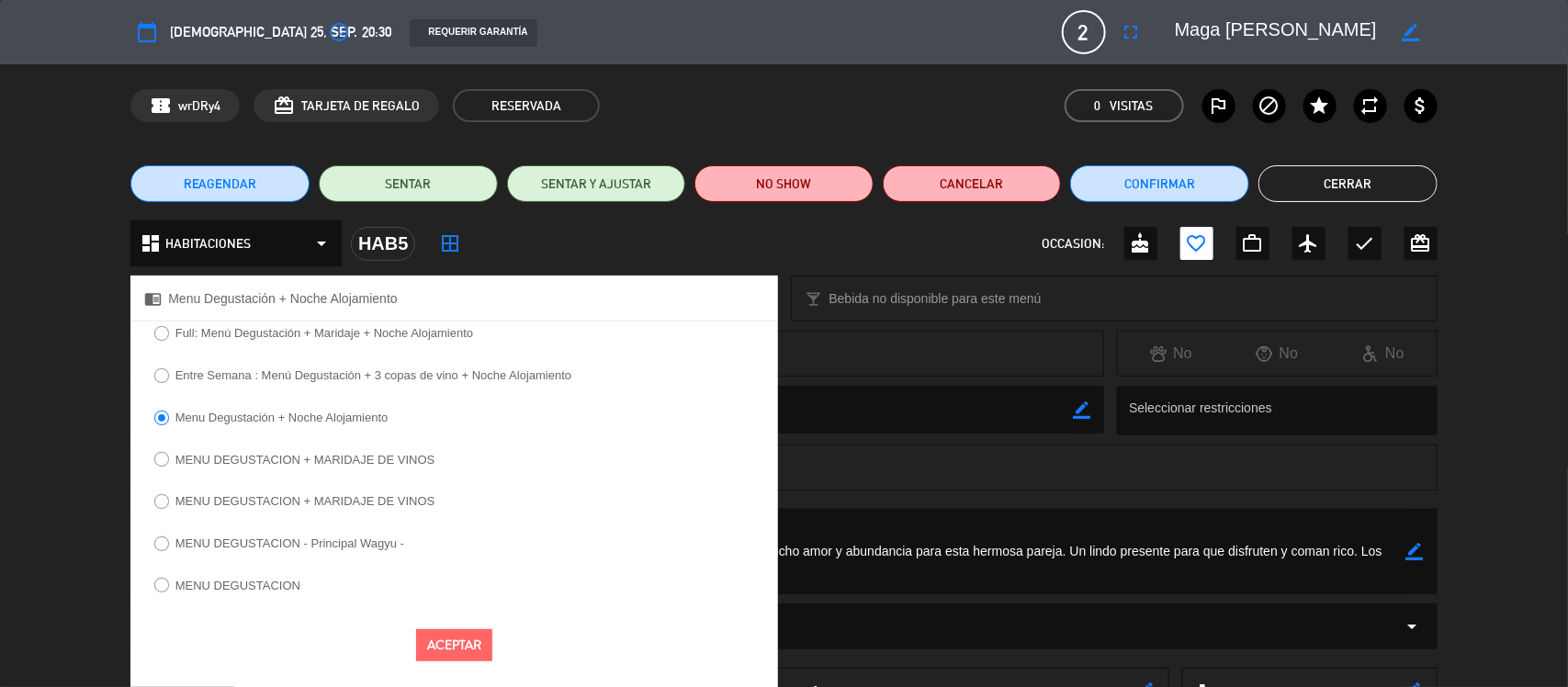
click at [282, 585] on label "MENU DEGUSTACION" at bounding box center [238, 585] width 125 height 12
select select
click at [438, 684] on button "Aceptar" at bounding box center [454, 674] width 76 height 32
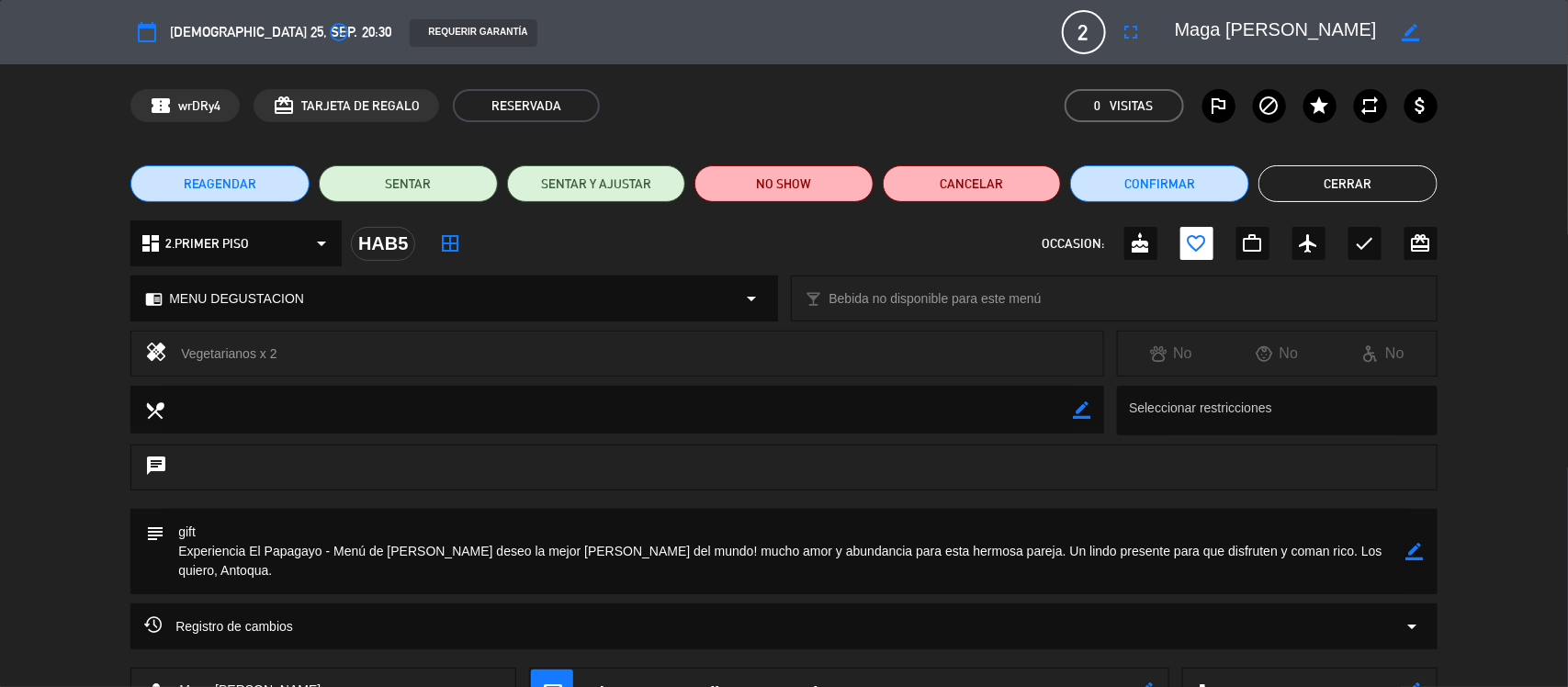
click at [1405, 179] on button "Cerrar" at bounding box center [1347, 183] width 179 height 37
